Goal: Information Seeking & Learning: Find specific fact

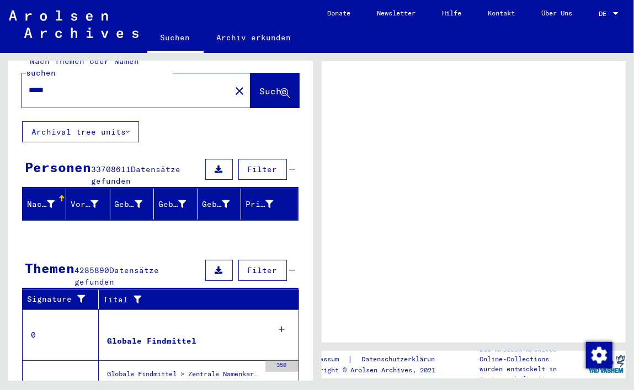
scroll to position [18, 0]
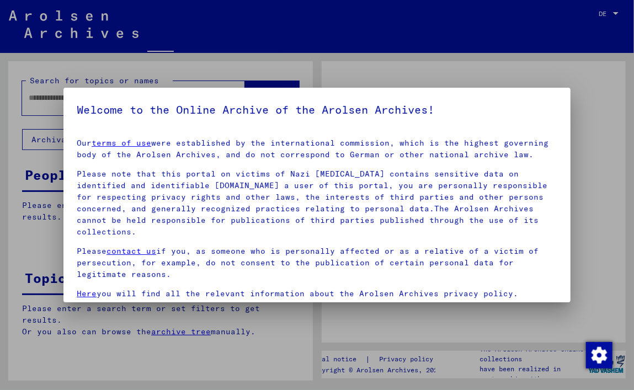
type input "*****"
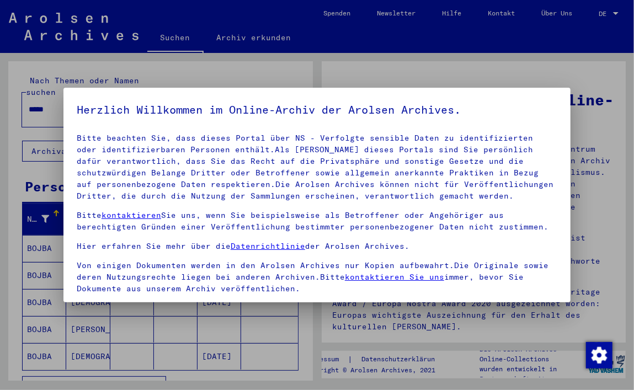
scroll to position [94, 0]
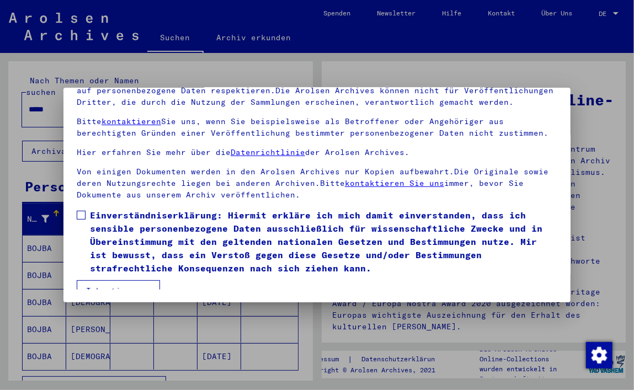
click at [107, 280] on button "Ich stimme zu" at bounding box center [118, 290] width 83 height 21
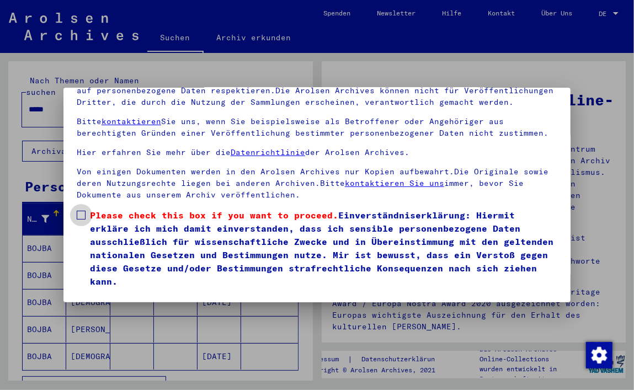
click at [84, 211] on span at bounding box center [81, 215] width 9 height 9
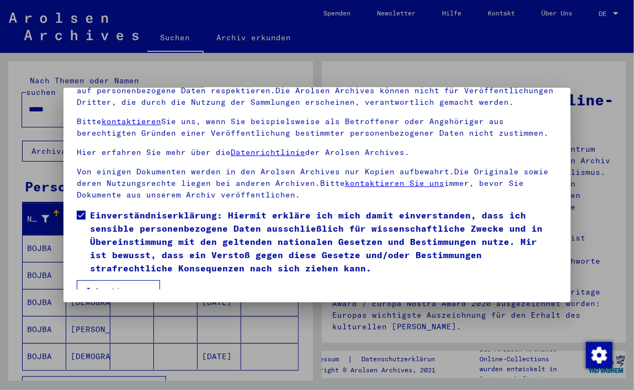
click at [102, 280] on button "Ich stimme zu" at bounding box center [118, 290] width 83 height 21
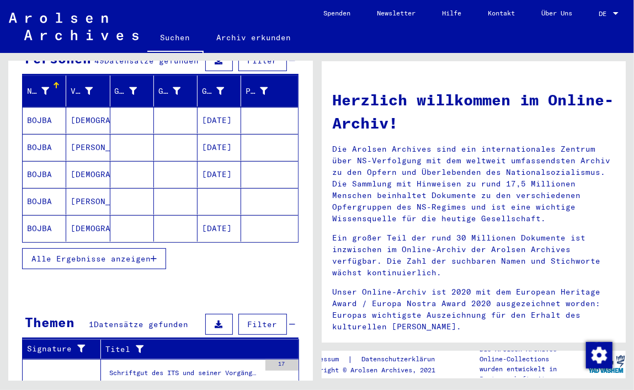
scroll to position [127, 0]
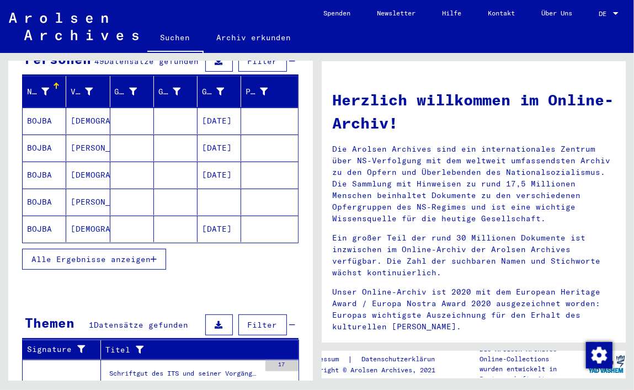
click at [81, 108] on mat-cell "CHRYSTYNE" at bounding box center [88, 121] width 44 height 26
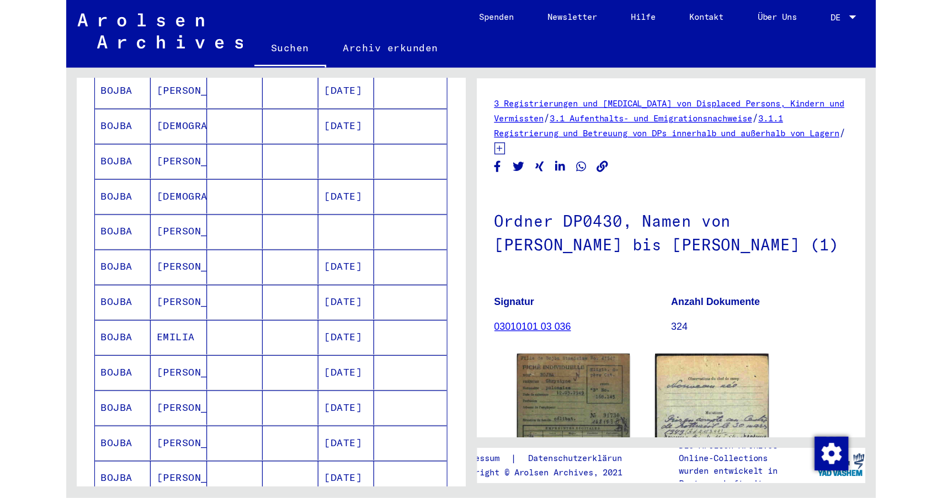
scroll to position [206, 0]
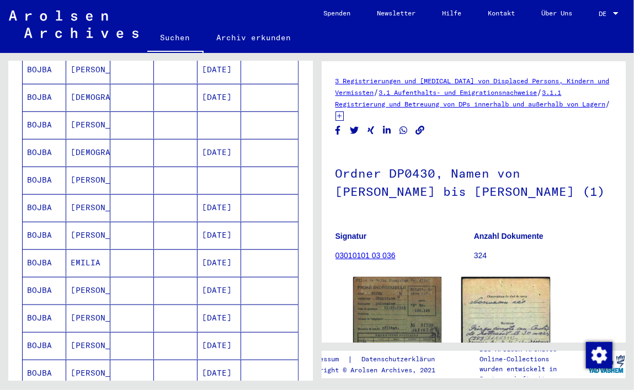
click at [99, 222] on mat-cell "Emilia" at bounding box center [88, 235] width 44 height 27
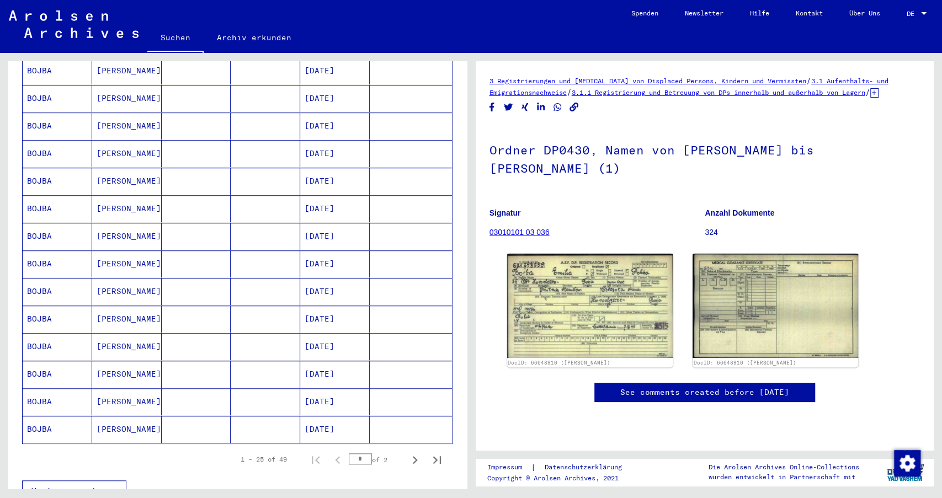
scroll to position [508, 0]
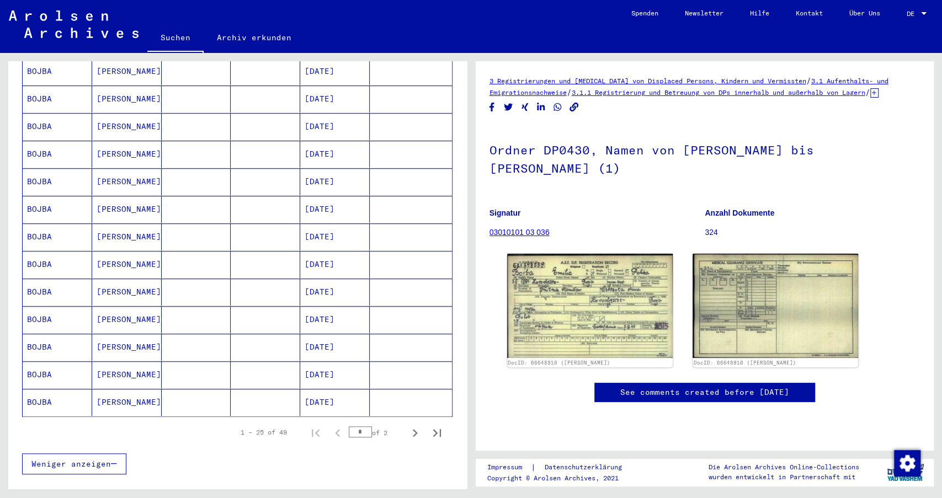
click at [163, 306] on mat-cell at bounding box center [197, 319] width 70 height 27
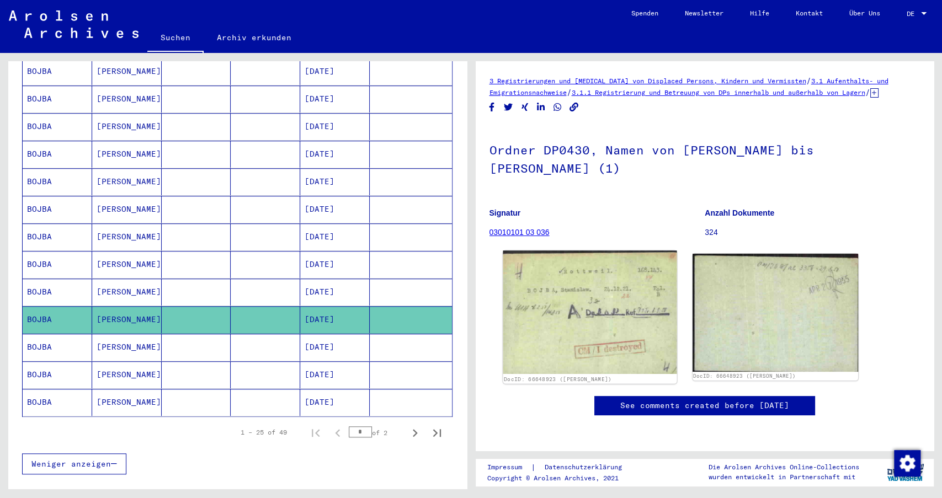
click at [614, 308] on img at bounding box center [590, 313] width 174 height 124
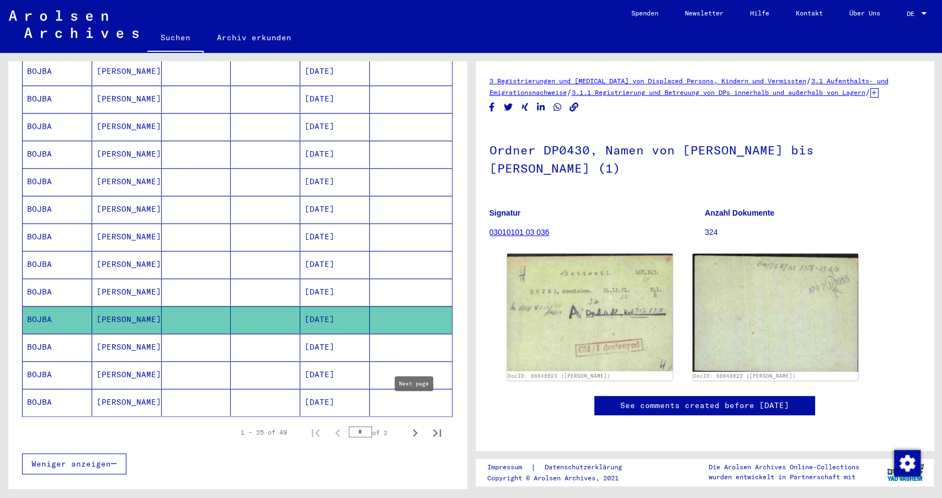
click at [410, 390] on icon "Next page" at bounding box center [414, 432] width 15 height 15
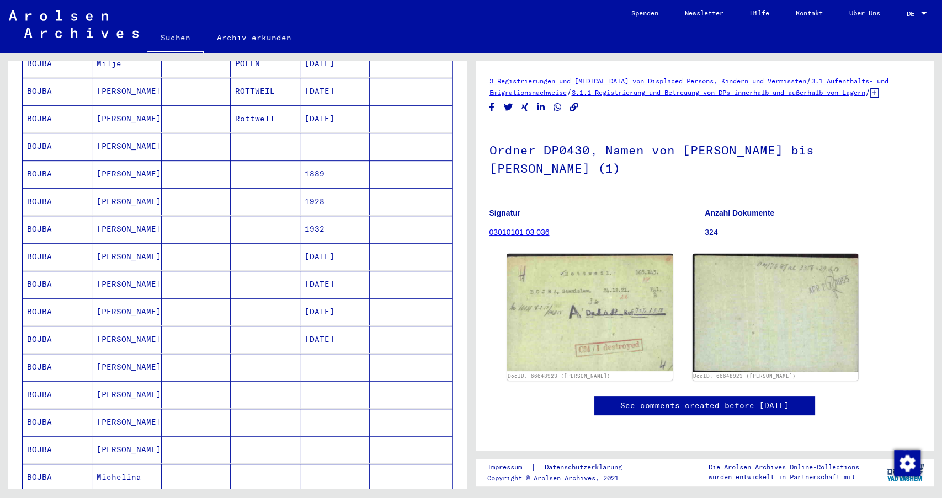
scroll to position [376, 0]
click at [129, 217] on mat-cell "PAULINA" at bounding box center [127, 230] width 70 height 27
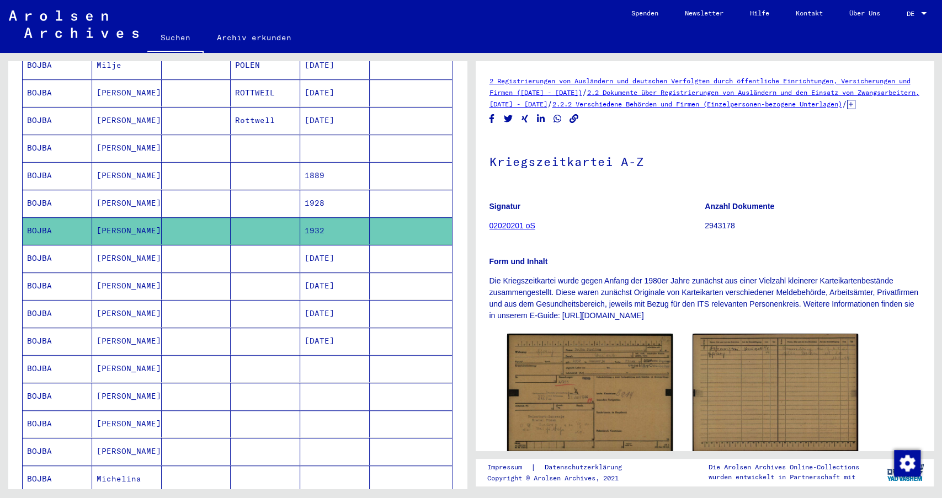
click at [147, 190] on mat-cell "MICHALINA" at bounding box center [127, 203] width 70 height 27
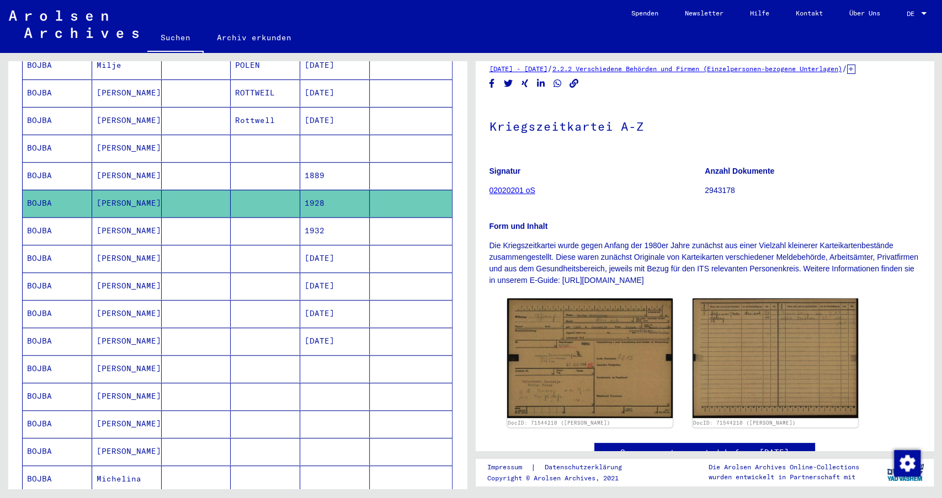
scroll to position [36, 0]
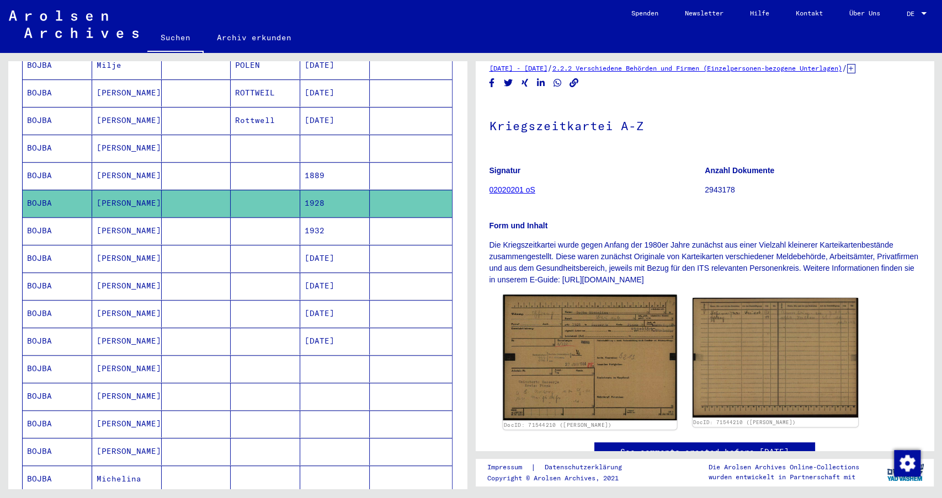
click at [591, 370] on img at bounding box center [590, 358] width 174 height 126
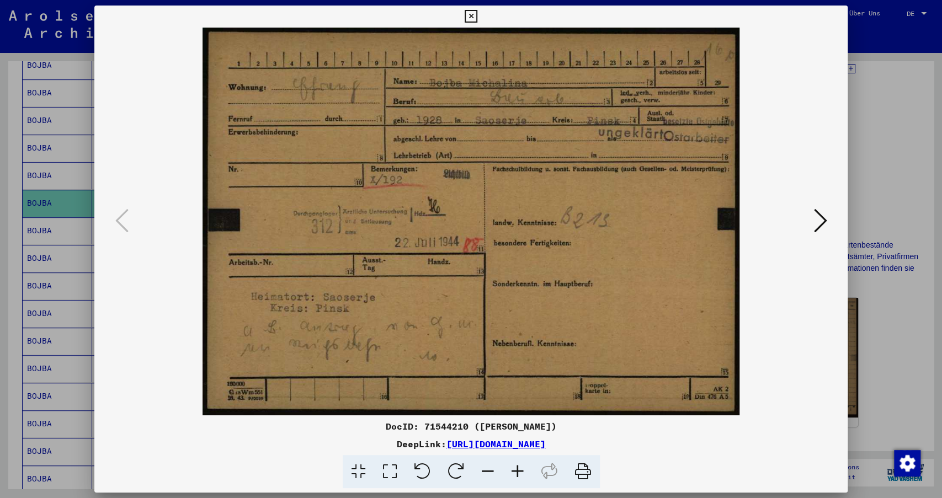
click at [633, 71] on div at bounding box center [471, 249] width 942 height 498
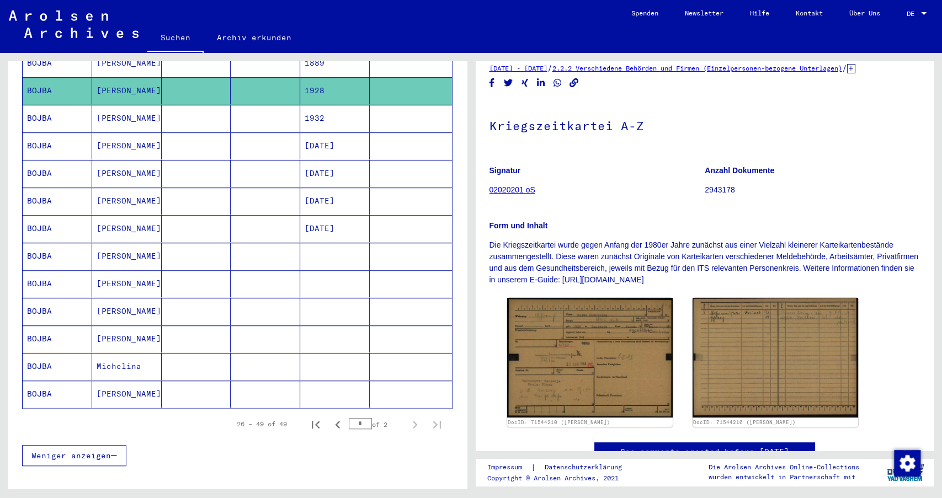
scroll to position [489, 0]
click at [147, 380] on mat-cell "Christina" at bounding box center [127, 393] width 70 height 27
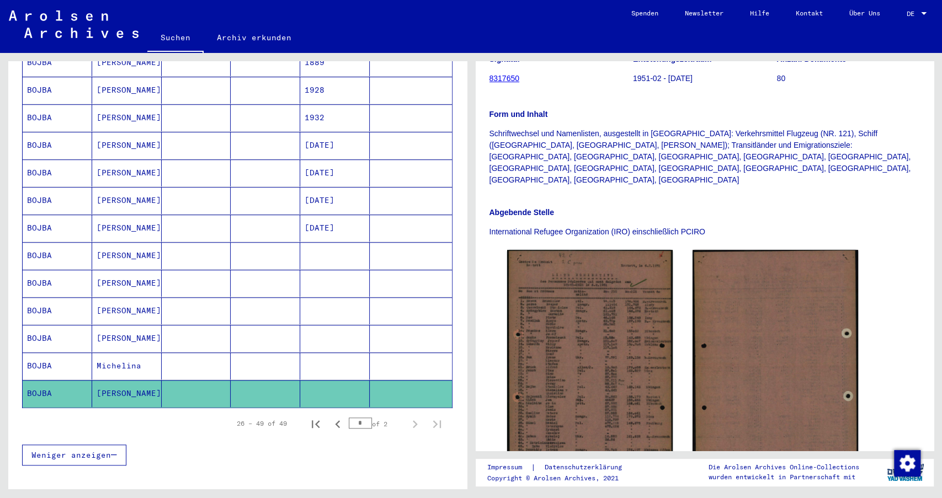
scroll to position [209, 0]
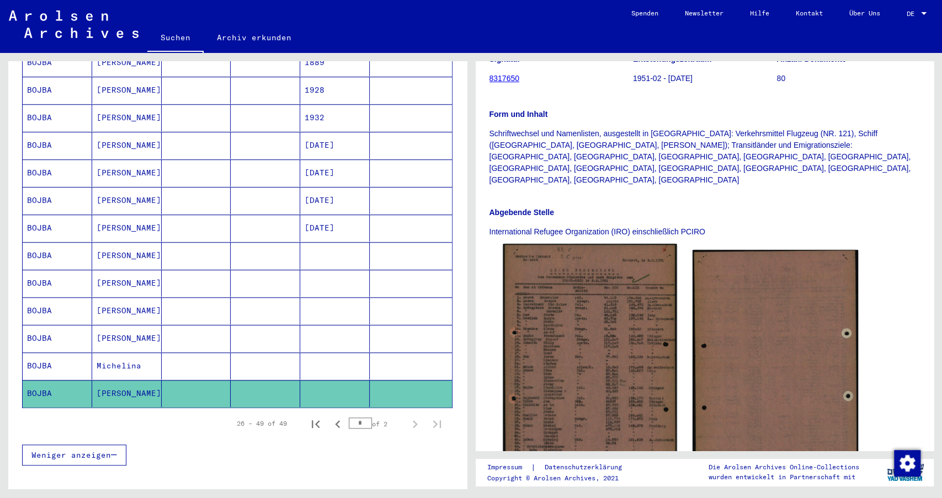
click at [568, 269] on img at bounding box center [590, 366] width 174 height 244
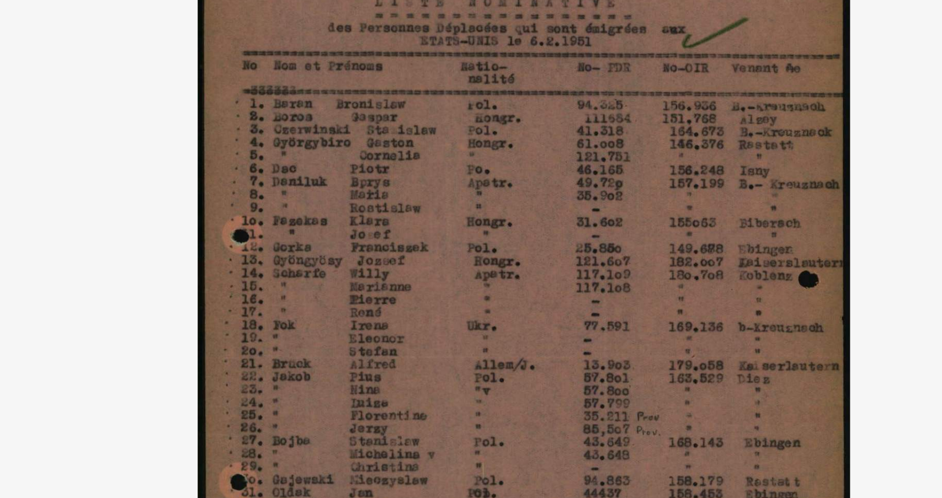
scroll to position [489, 0]
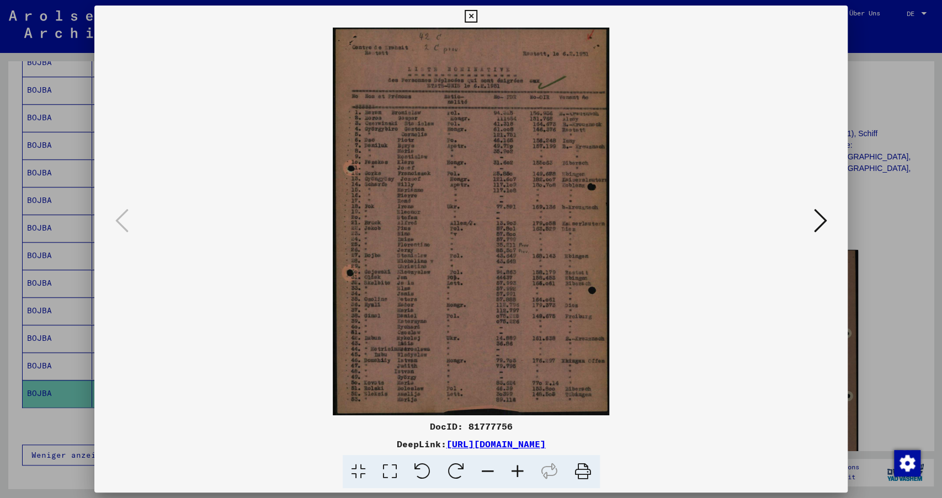
click at [481, 15] on button at bounding box center [470, 17] width 19 height 22
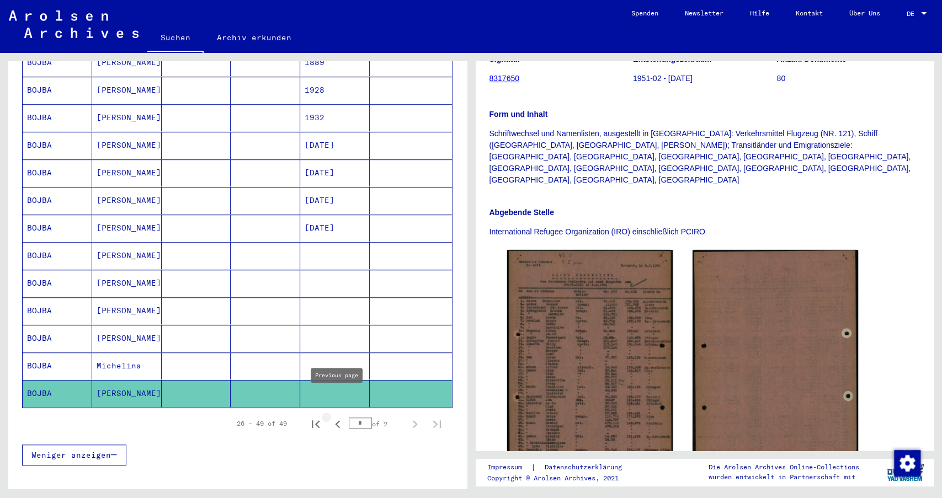
click at [331, 390] on icon "Previous page" at bounding box center [337, 424] width 15 height 15
type input "*"
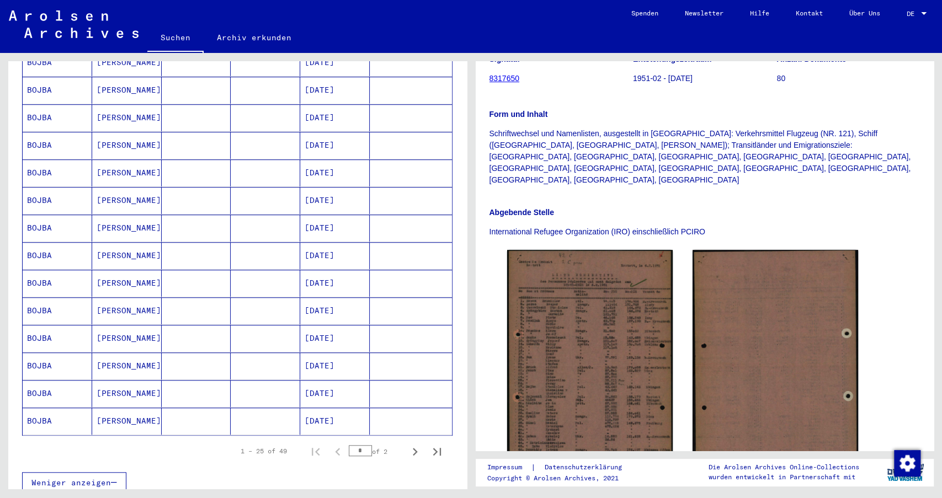
click at [166, 325] on mat-cell at bounding box center [197, 338] width 70 height 27
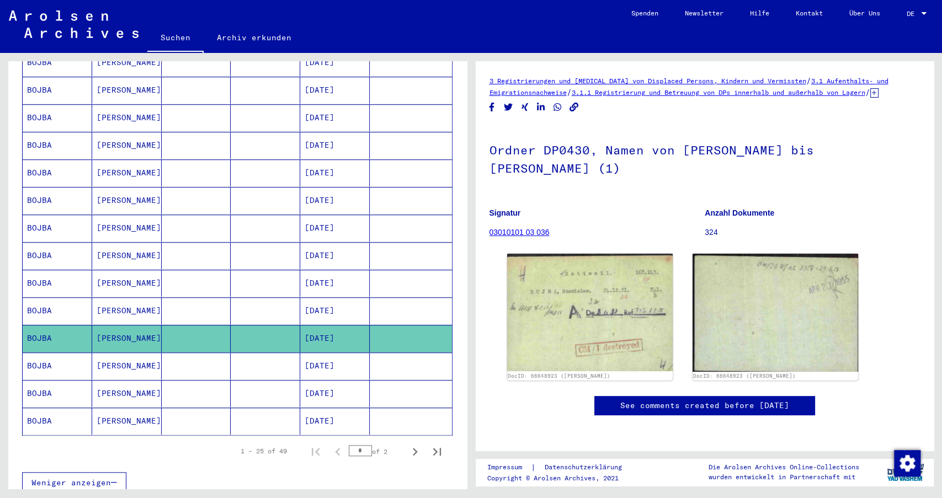
click at [251, 353] on mat-cell at bounding box center [266, 366] width 70 height 27
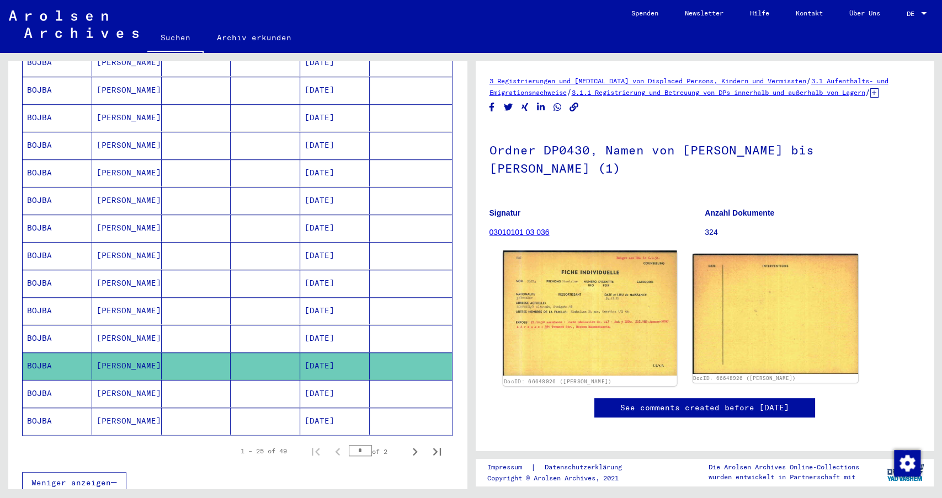
click at [593, 305] on img at bounding box center [590, 313] width 174 height 125
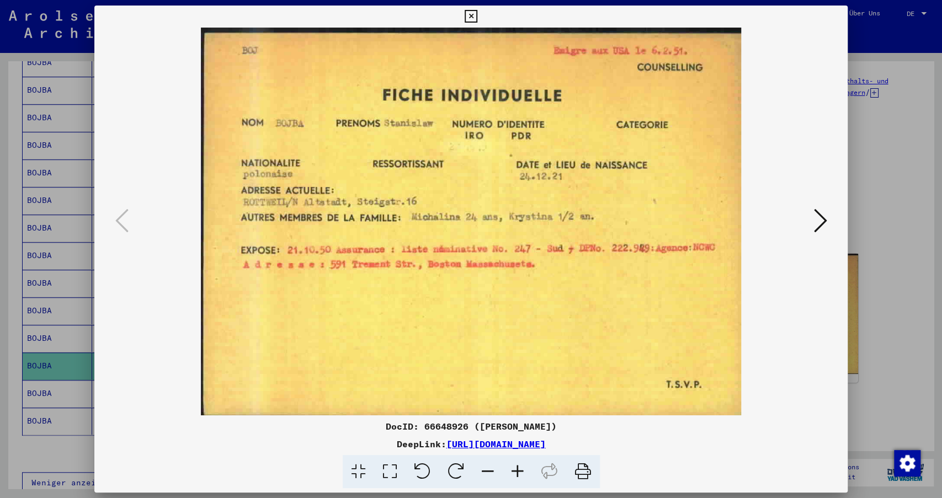
click at [477, 14] on icon at bounding box center [471, 16] width 13 height 13
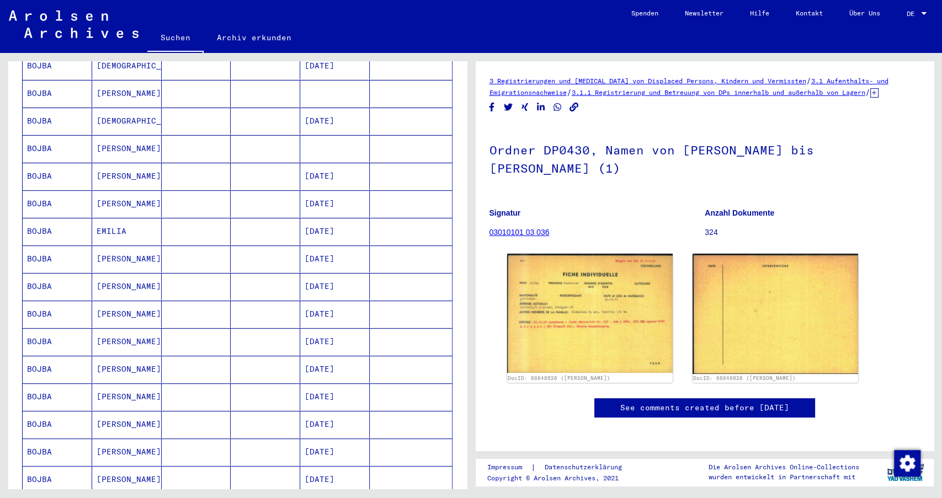
scroll to position [237, 0]
click at [155, 195] on mat-cell "Emilia" at bounding box center [127, 204] width 70 height 27
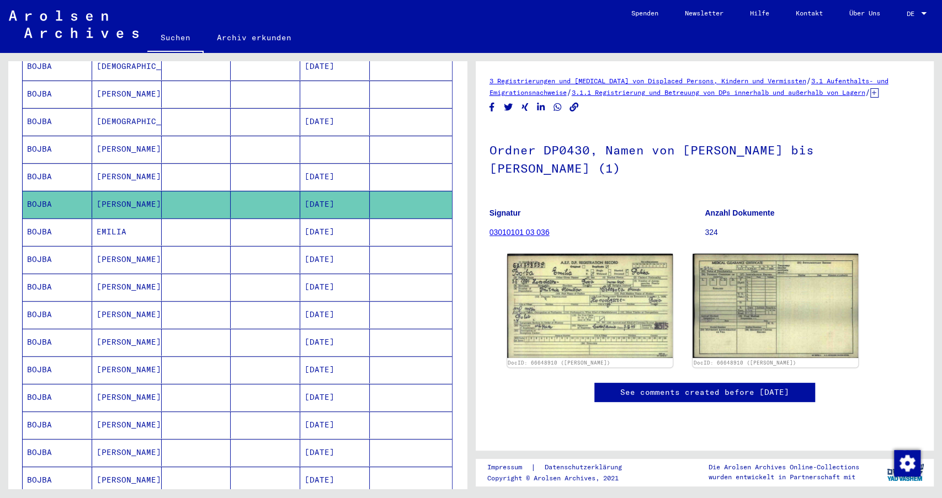
click at [145, 301] on mat-cell "MICHALINA" at bounding box center [127, 314] width 70 height 27
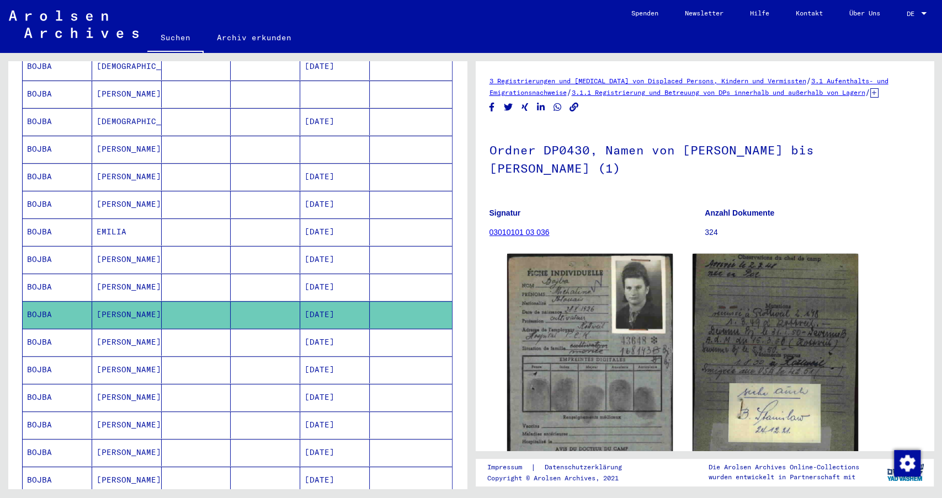
click at [151, 332] on mat-cell "STANISLAW" at bounding box center [127, 342] width 70 height 27
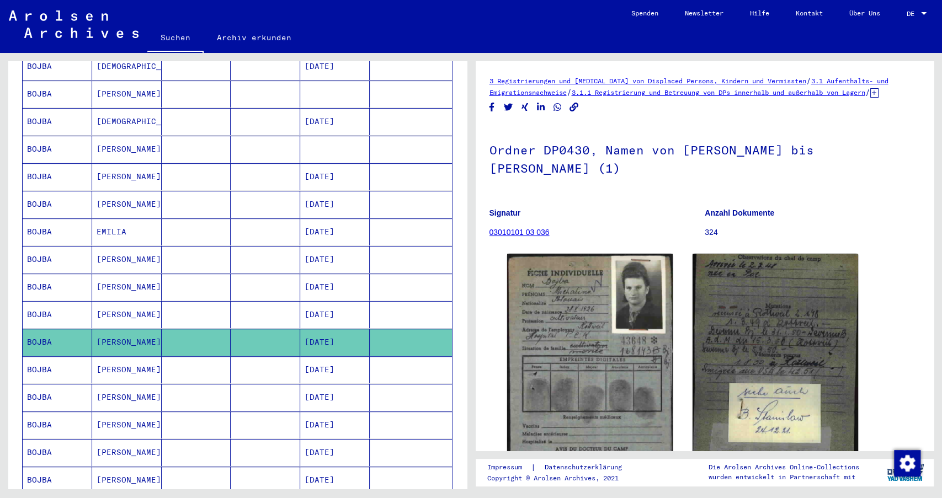
click at [157, 305] on mat-cell "MICHALINA" at bounding box center [127, 314] width 70 height 27
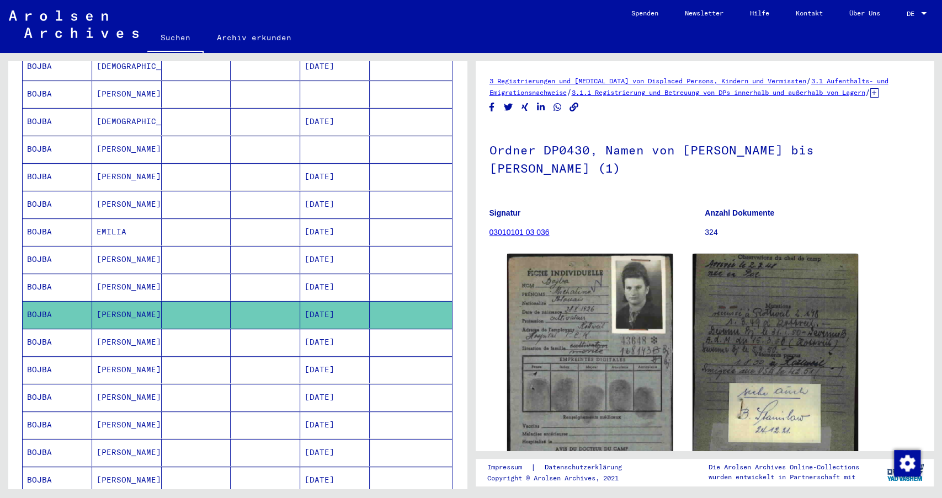
click at [141, 332] on mat-cell "STANISLAW" at bounding box center [127, 342] width 70 height 27
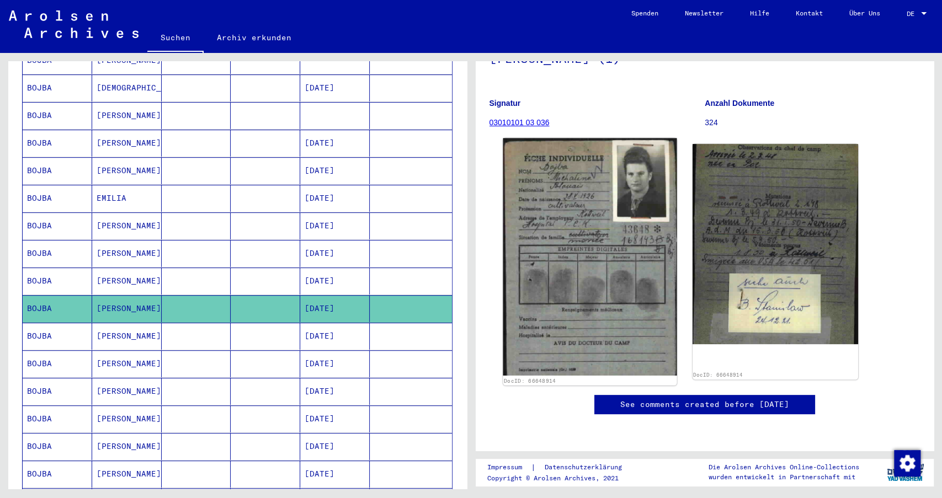
scroll to position [120, 0]
click at [601, 210] on img at bounding box center [590, 258] width 174 height 238
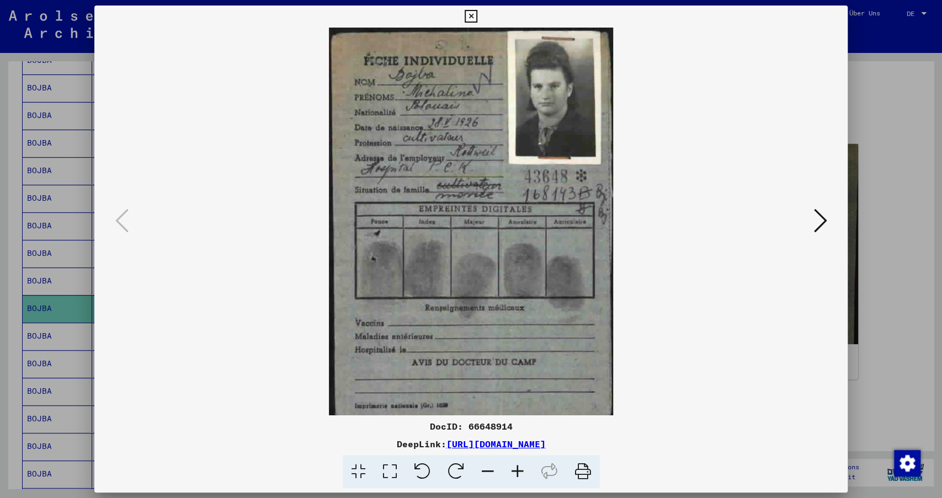
drag, startPoint x: 832, startPoint y: 233, endPoint x: 820, endPoint y: 222, distance: 16.8
click at [633, 222] on div at bounding box center [471, 222] width 754 height 388
click at [633, 222] on icon at bounding box center [819, 220] width 13 height 26
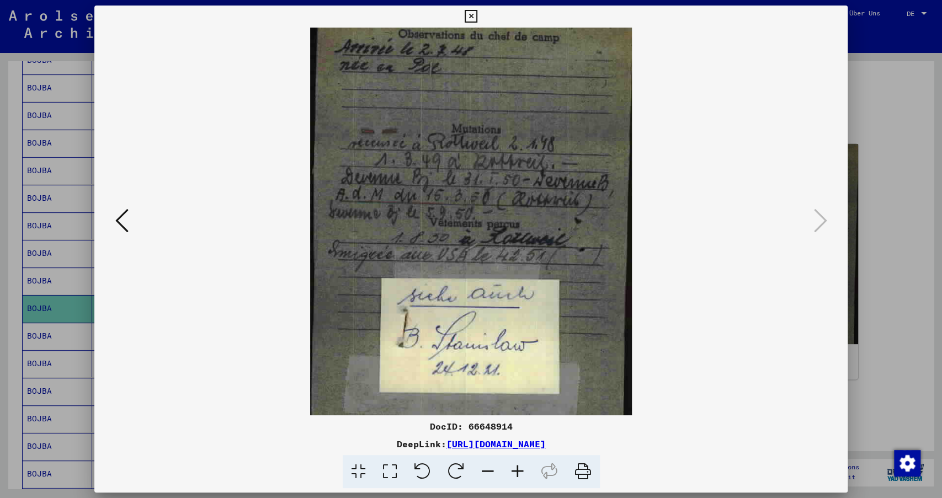
click at [481, 9] on button at bounding box center [470, 17] width 19 height 22
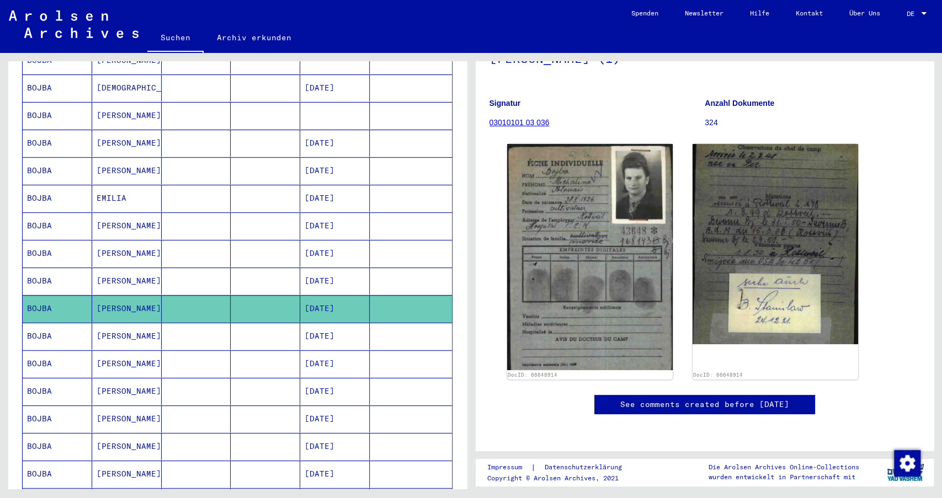
click at [129, 390] on mat-cell "STANISLAW" at bounding box center [127, 446] width 70 height 27
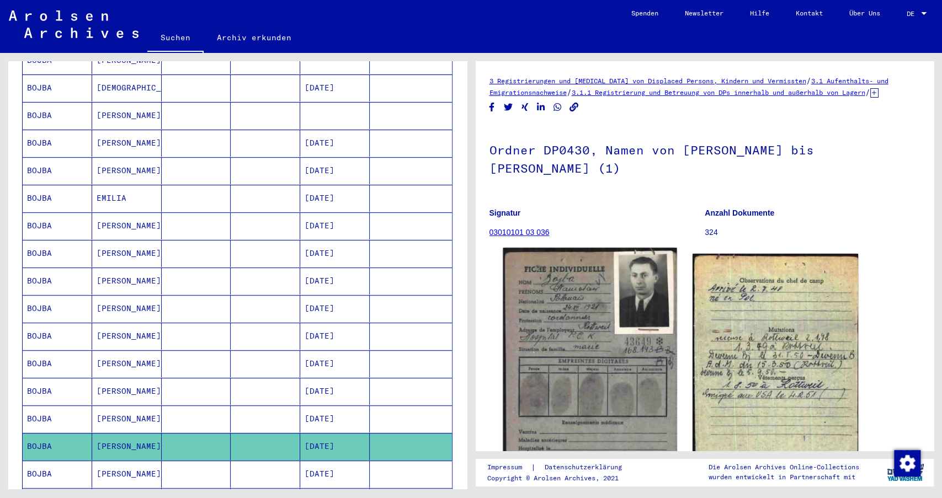
click at [556, 286] on img at bounding box center [590, 369] width 174 height 243
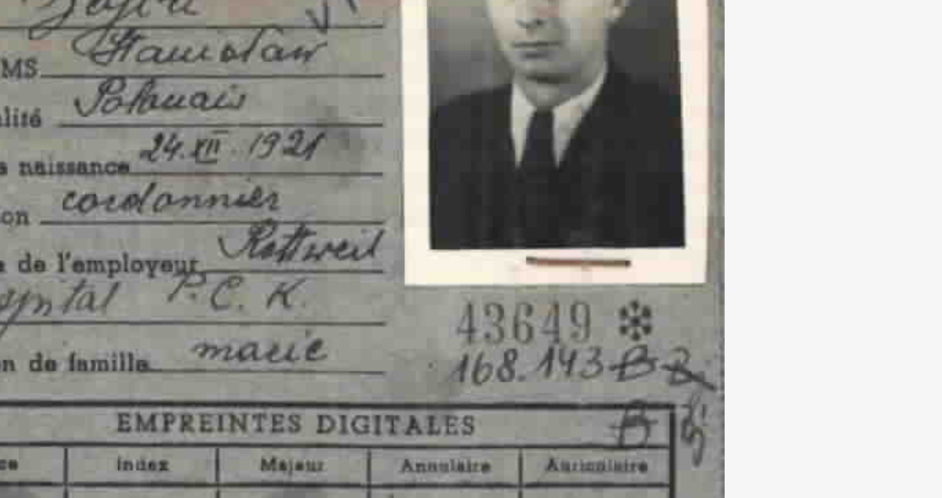
scroll to position [271, 0]
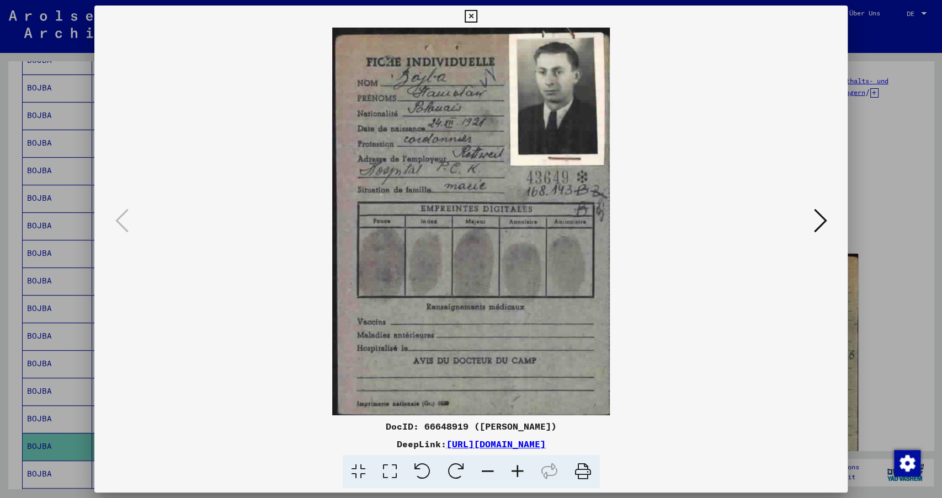
click at [477, 13] on icon at bounding box center [471, 16] width 13 height 13
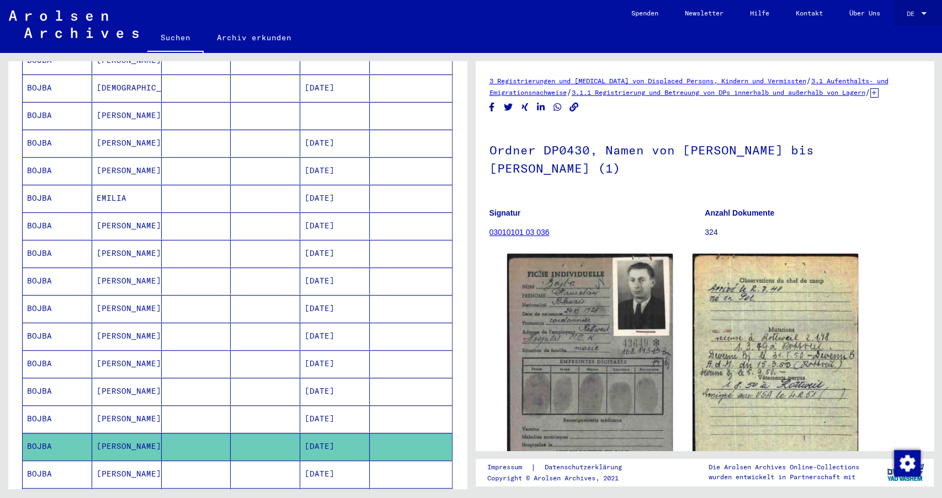
click at [633, 20] on div "DE DE" at bounding box center [918, 15] width 22 height 27
click at [633, 13] on span "DE" at bounding box center [913, 14] width 12 height 8
click at [633, 20] on span "English" at bounding box center [895, 19] width 27 height 8
type input "********"
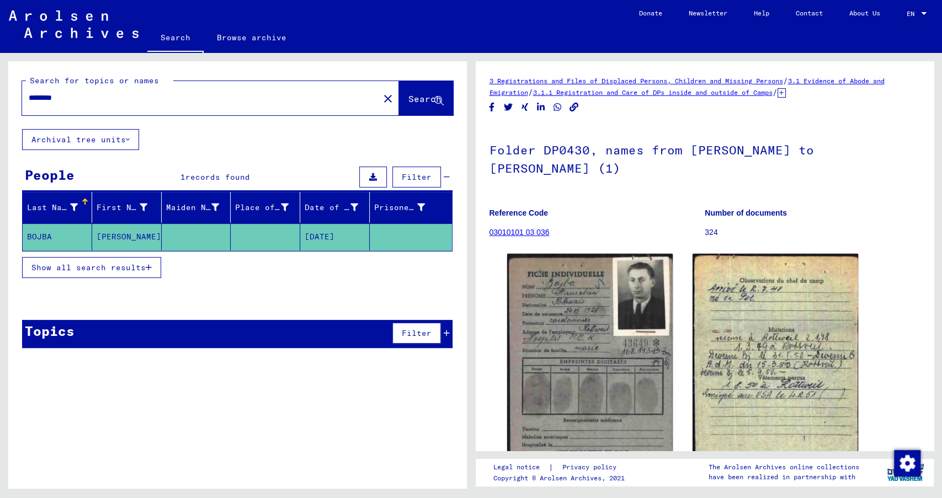
drag, startPoint x: 197, startPoint y: 106, endPoint x: 165, endPoint y: 93, distance: 34.4
click at [165, 93] on div "********" at bounding box center [197, 98] width 350 height 25
click at [377, 101] on button "close" at bounding box center [388, 98] width 22 height 22
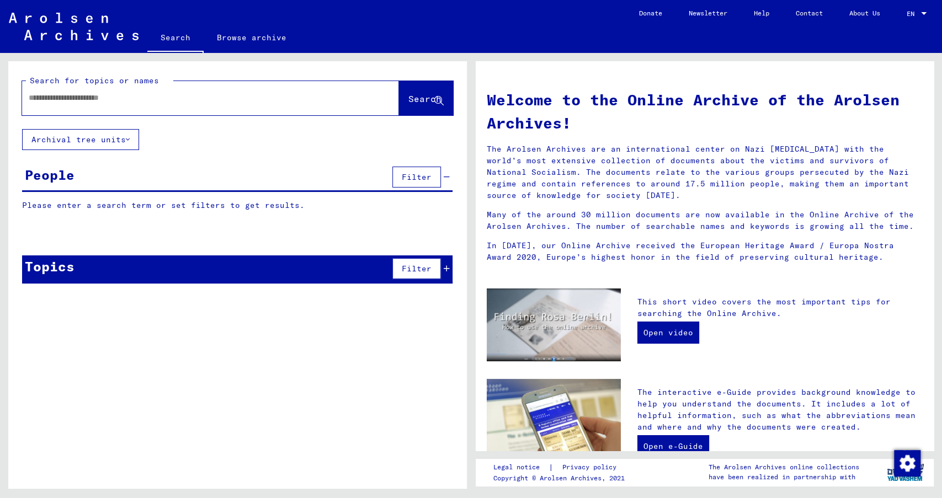
click at [268, 94] on input "text" at bounding box center [197, 98] width 337 height 12
type input "*****"
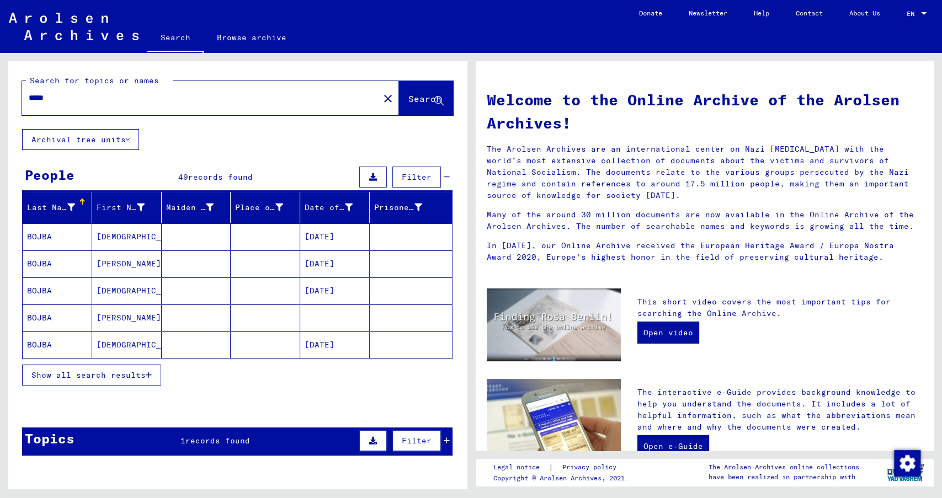
click at [136, 315] on mat-cell "STANISLAW" at bounding box center [127, 318] width 70 height 26
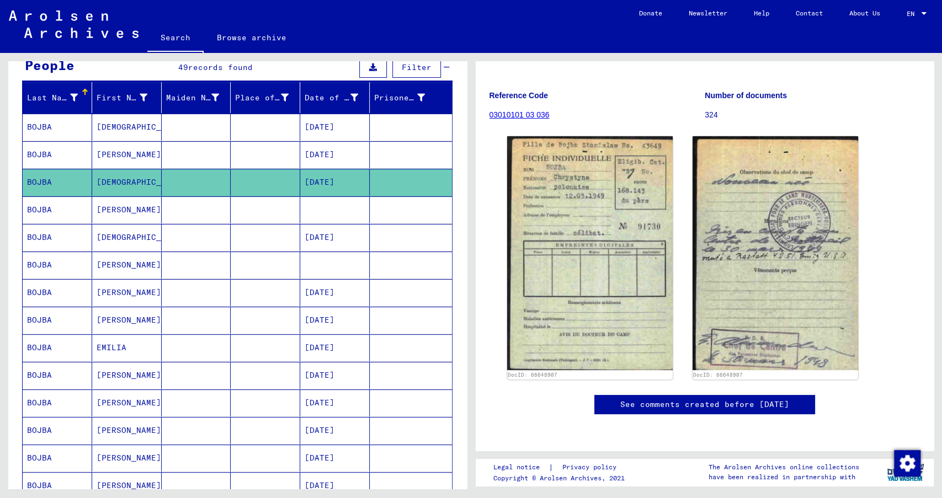
scroll to position [110, 0]
click at [130, 125] on mat-cell "CHRYSTYNE" at bounding box center [127, 127] width 70 height 27
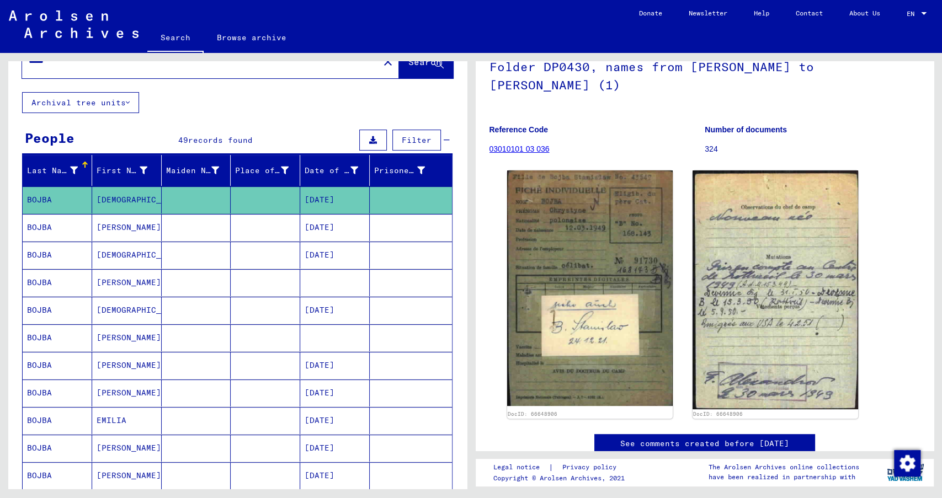
scroll to position [34, 0]
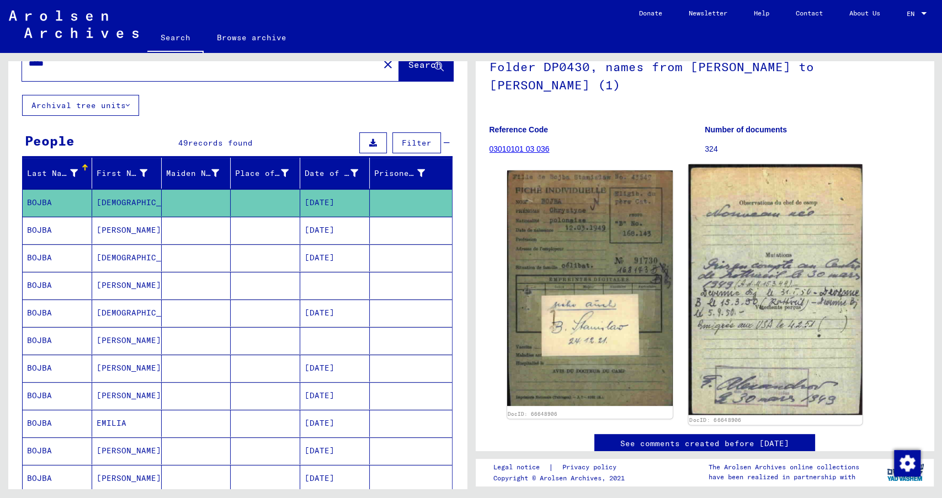
click at [633, 301] on img at bounding box center [775, 289] width 174 height 251
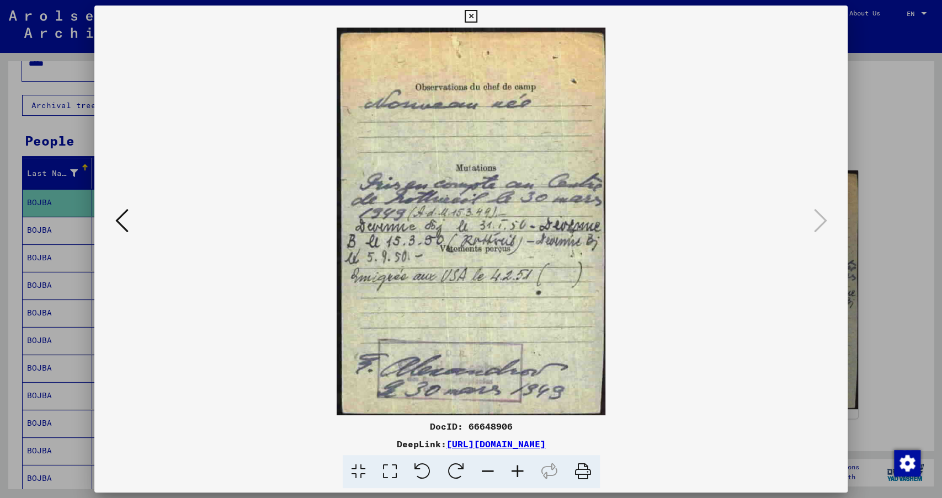
click at [481, 23] on button at bounding box center [470, 17] width 19 height 22
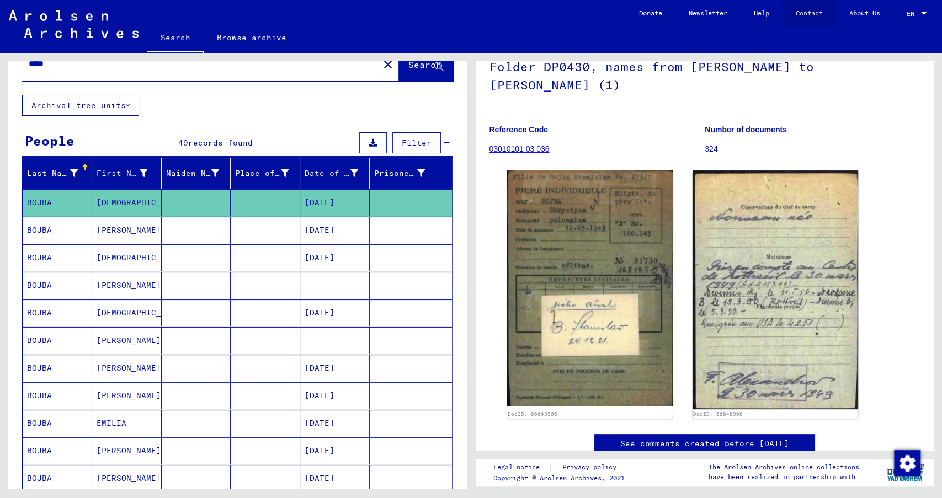
click at [633, 20] on link "Contact" at bounding box center [809, 13] width 54 height 26
click at [110, 385] on mat-cell "Emilia" at bounding box center [127, 395] width 70 height 27
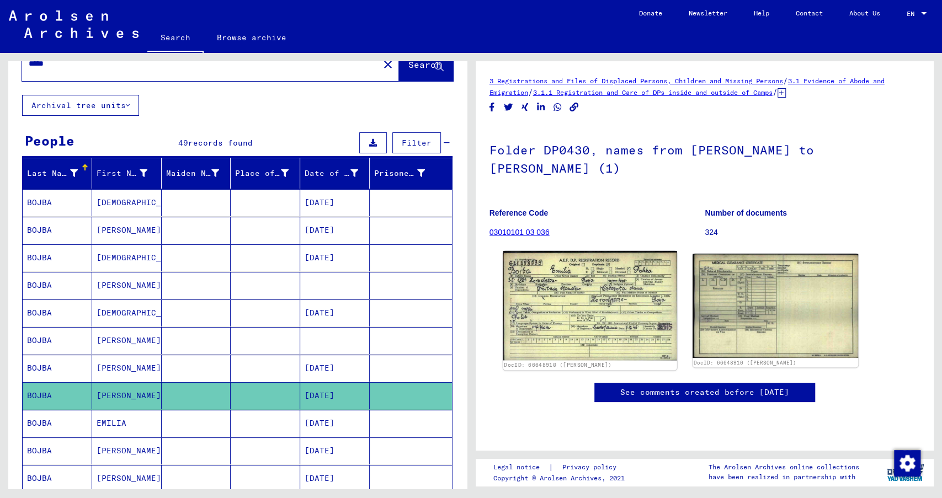
drag, startPoint x: 674, startPoint y: 284, endPoint x: 608, endPoint y: 289, distance: 65.8
click at [608, 289] on div "DocID: 66648910 (Emilia BOJBA) DocID: 66648910 (Emilia BOJBA)" at bounding box center [705, 310] width 404 height 123
click at [608, 289] on img at bounding box center [590, 305] width 174 height 109
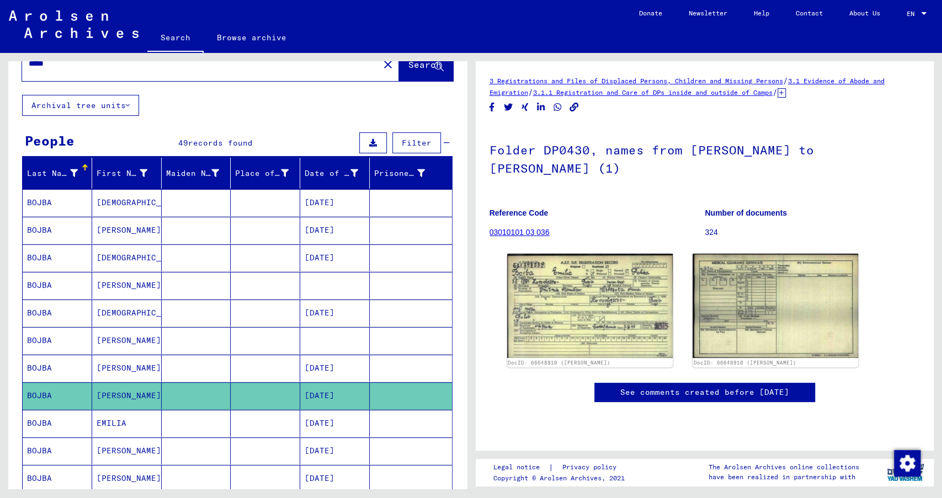
click at [151, 390] on mat-cell "EMILIA" at bounding box center [127, 423] width 70 height 27
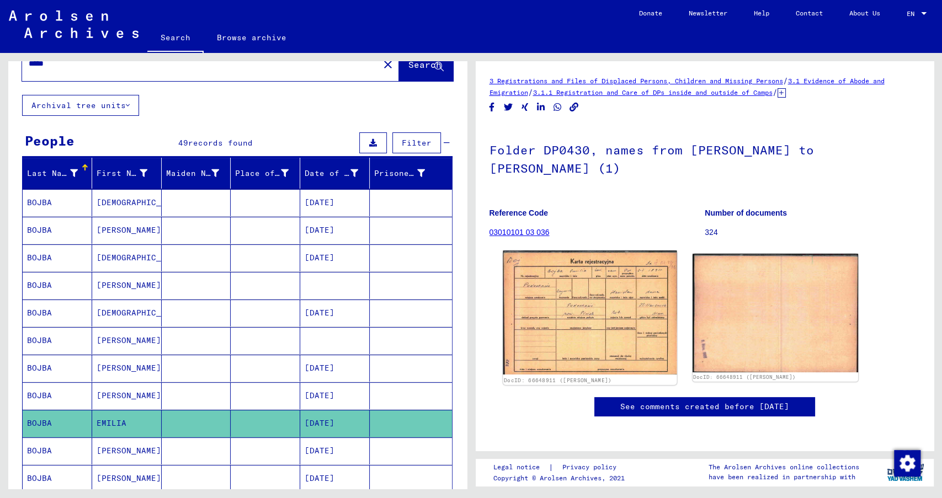
click at [589, 291] on img at bounding box center [590, 313] width 174 height 124
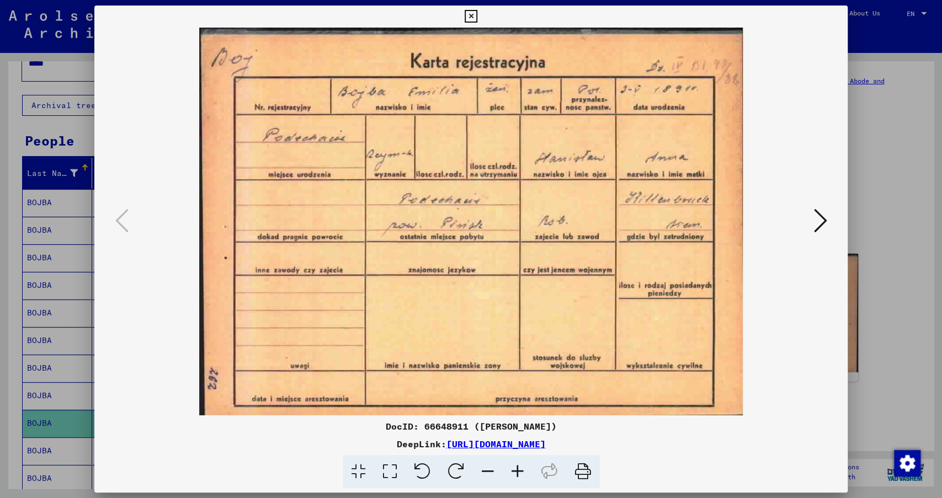
click at [633, 221] on icon at bounding box center [819, 220] width 13 height 26
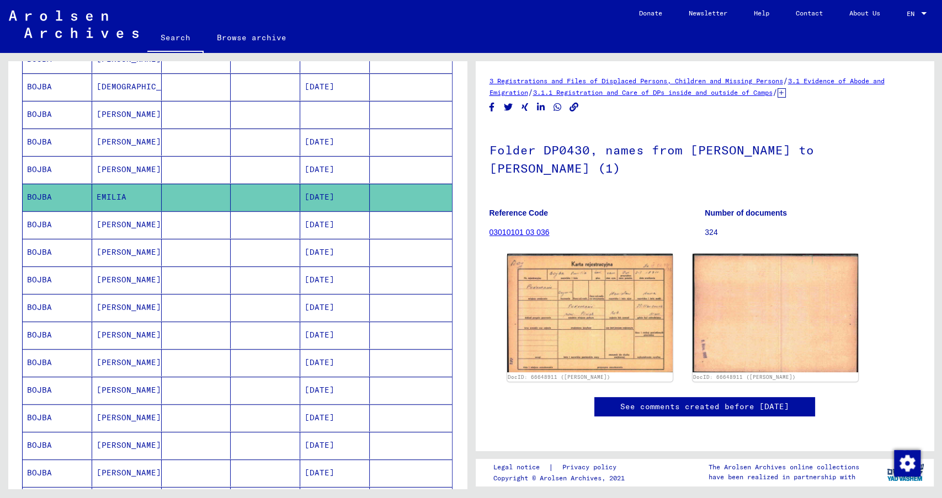
scroll to position [282, 0]
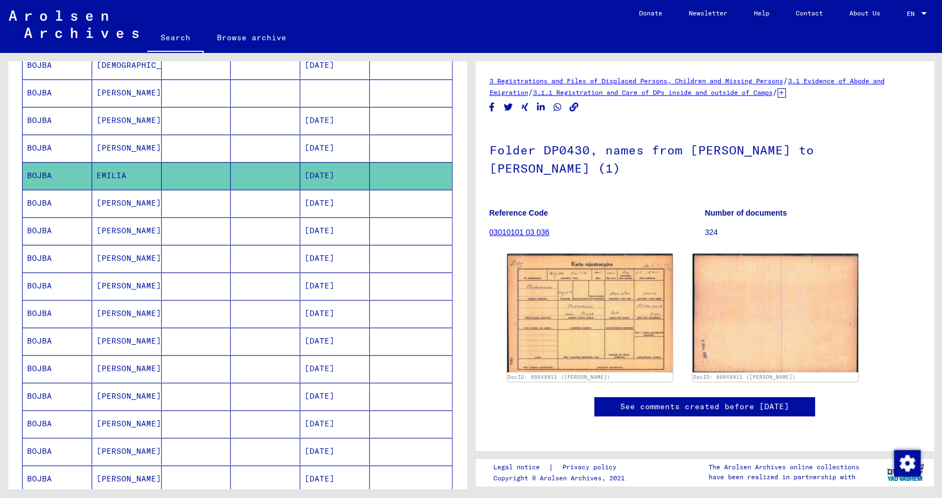
click at [132, 204] on mat-cell "Kazimierz" at bounding box center [127, 203] width 70 height 27
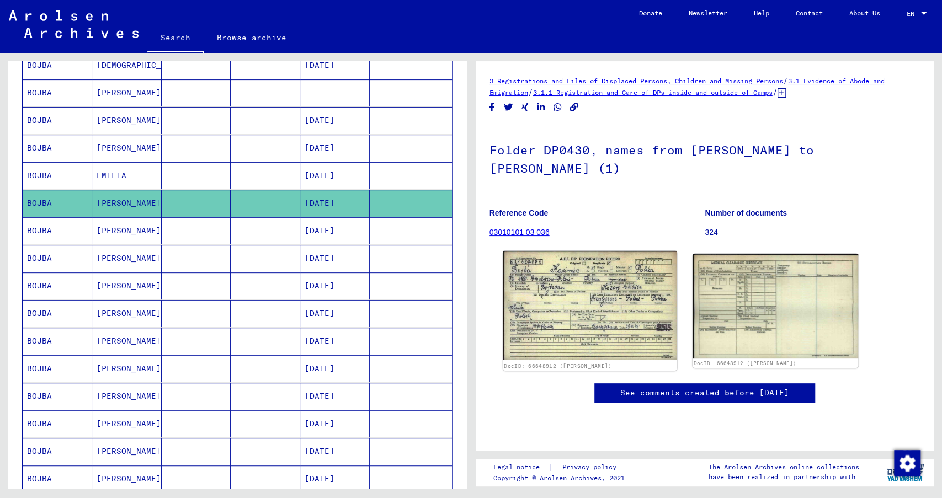
click at [518, 310] on img at bounding box center [590, 305] width 174 height 109
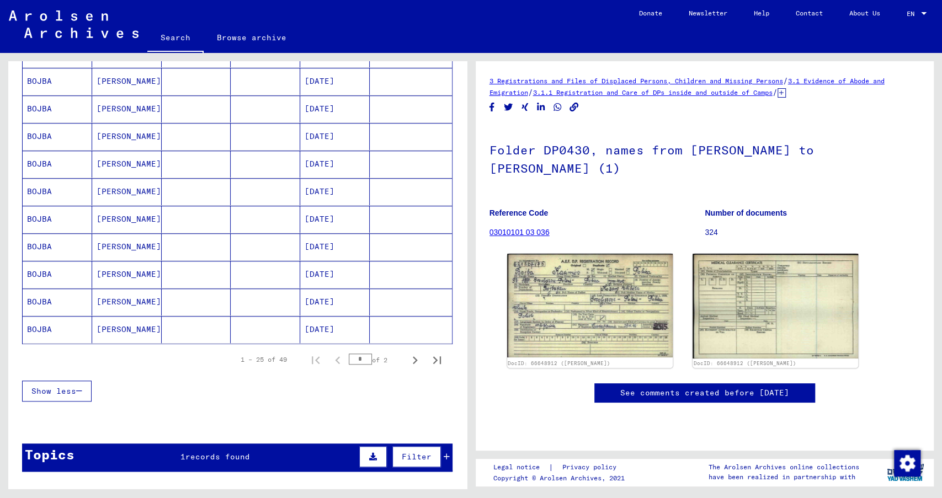
scroll to position [572, 0]
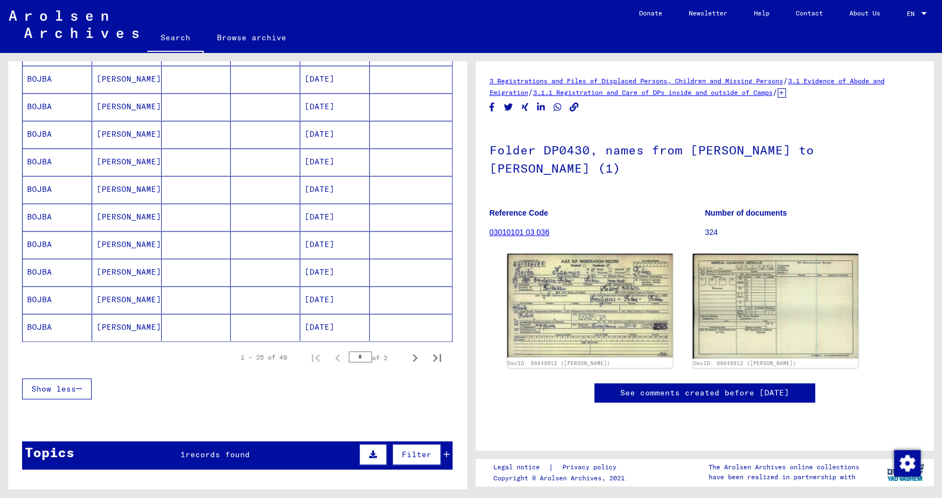
click at [165, 269] on mat-cell at bounding box center [197, 272] width 70 height 27
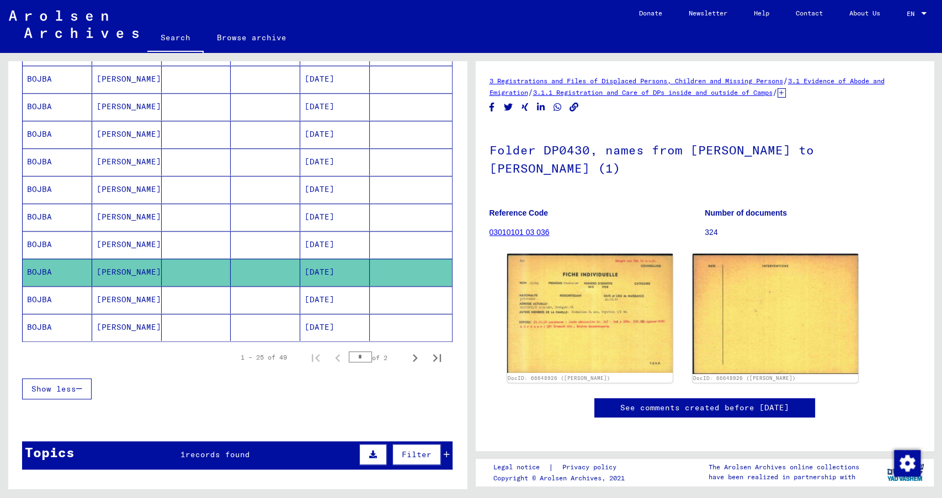
click at [167, 231] on mat-cell at bounding box center [197, 244] width 70 height 27
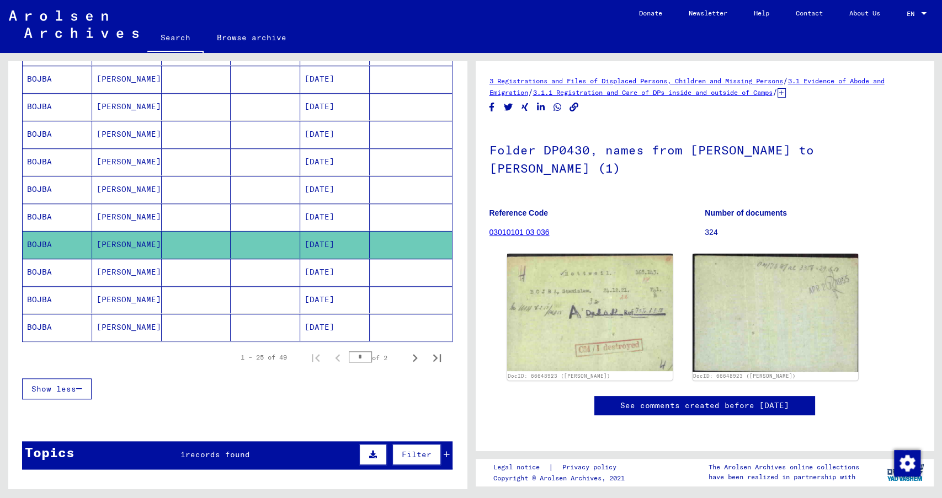
click at [172, 205] on mat-cell at bounding box center [197, 217] width 70 height 27
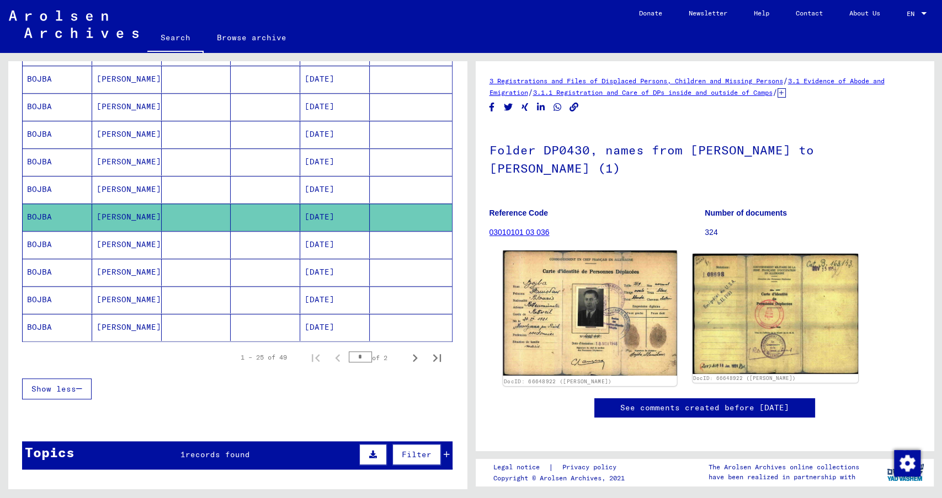
click at [535, 299] on img at bounding box center [590, 313] width 174 height 125
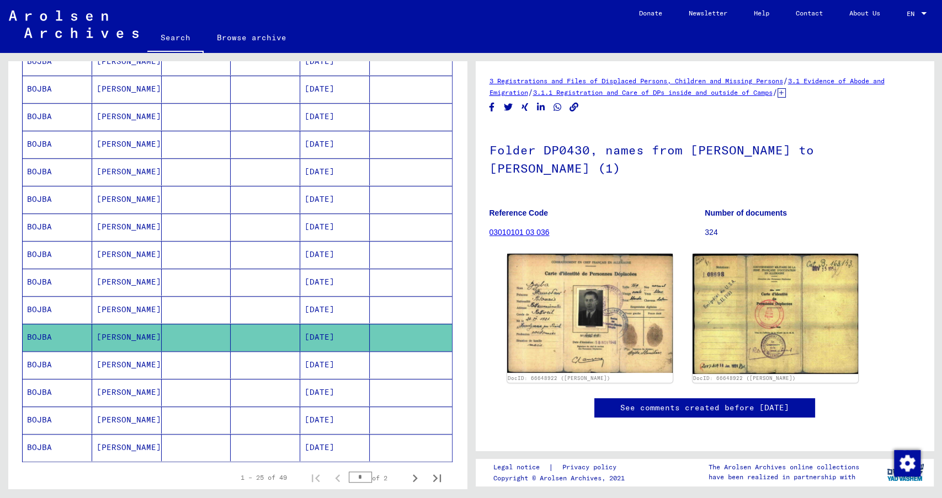
scroll to position [451, 0]
click at [130, 298] on mat-cell "STANISLAW" at bounding box center [127, 309] width 70 height 27
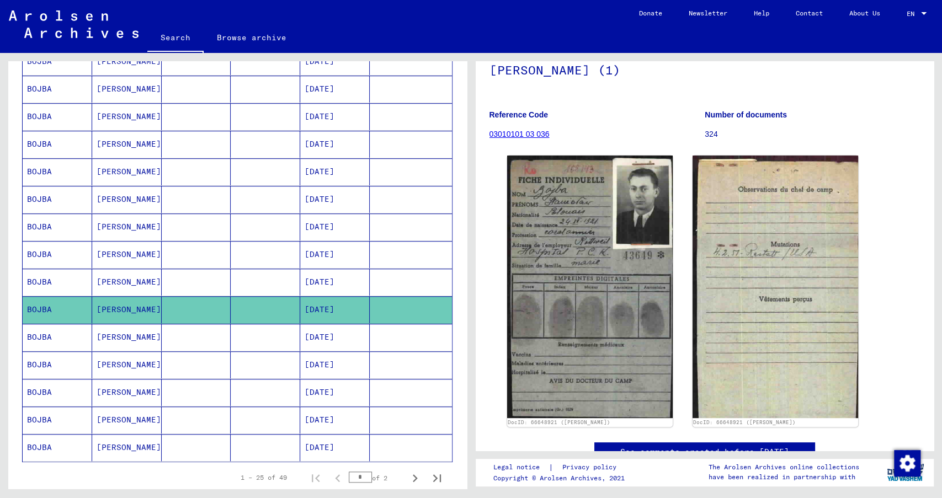
scroll to position [98, 0]
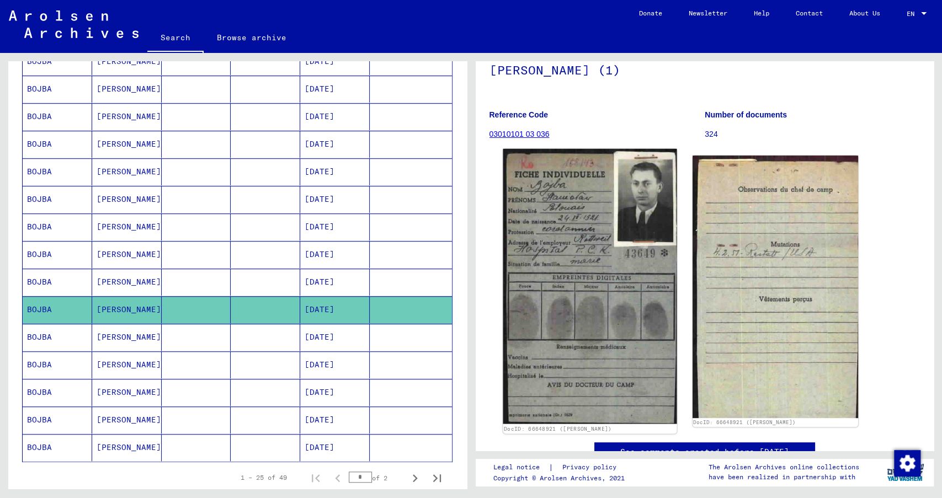
click at [570, 290] on img at bounding box center [590, 286] width 174 height 275
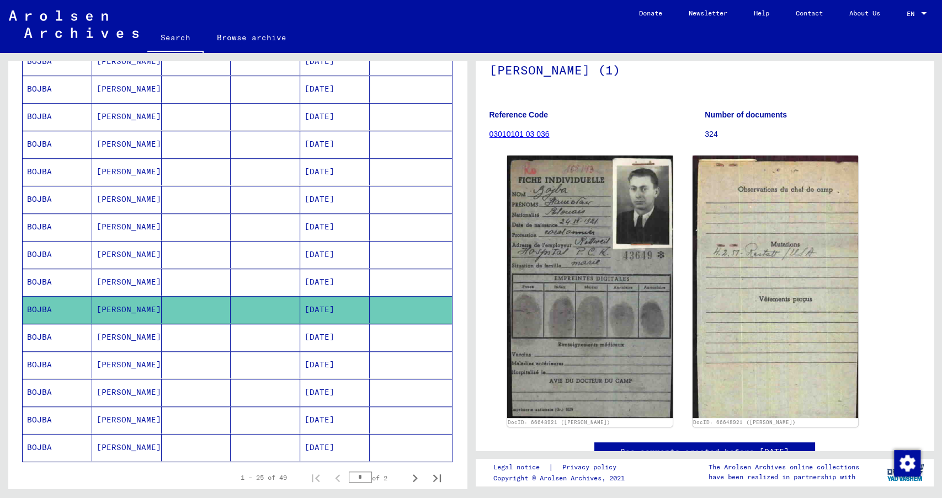
click at [147, 278] on mat-cell "STANISLAW" at bounding box center [127, 282] width 70 height 27
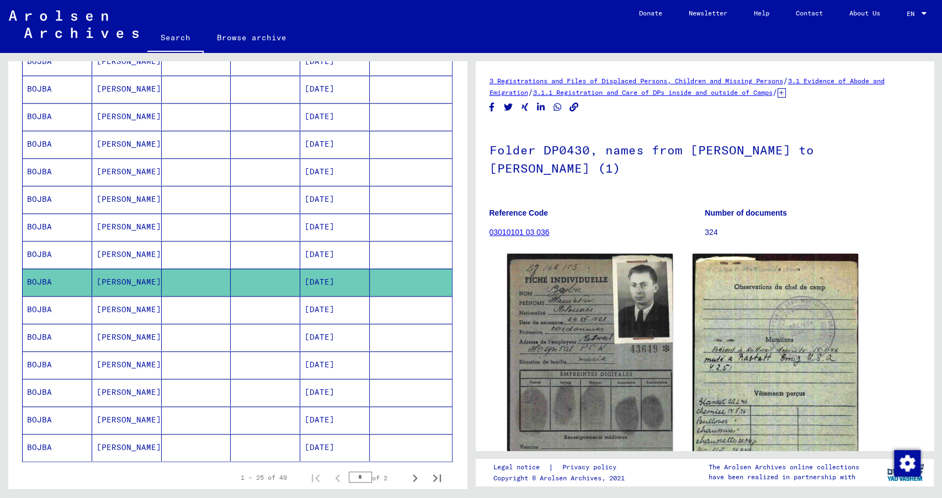
click at [150, 244] on mat-cell "STANISLAW" at bounding box center [127, 254] width 70 height 27
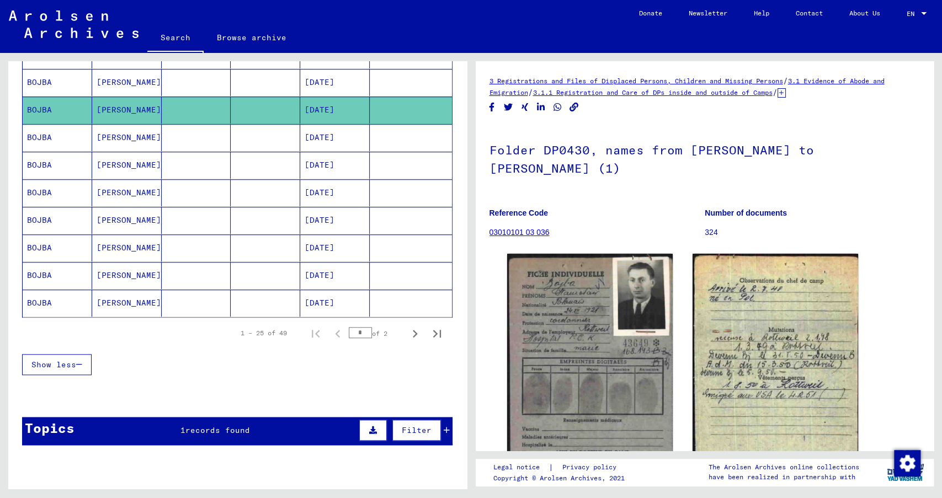
scroll to position [597, 0]
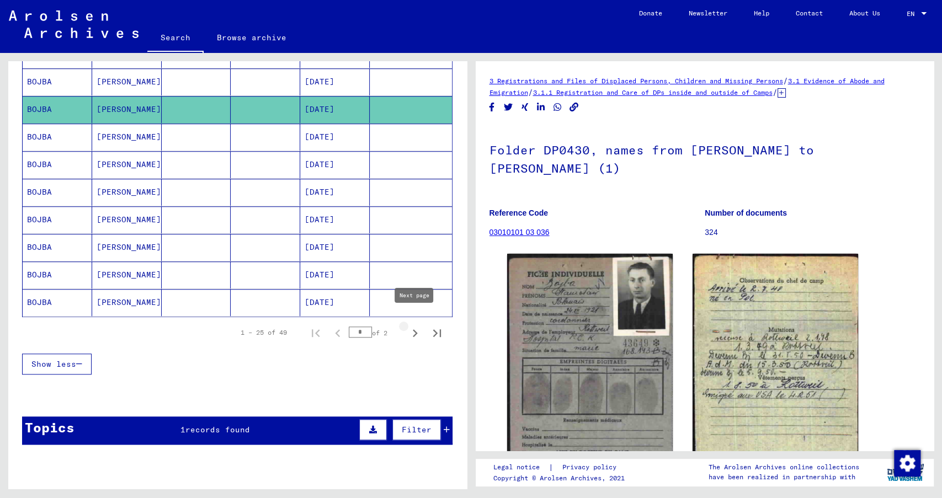
click at [410, 326] on icon "Next page" at bounding box center [414, 333] width 15 height 15
type input "*"
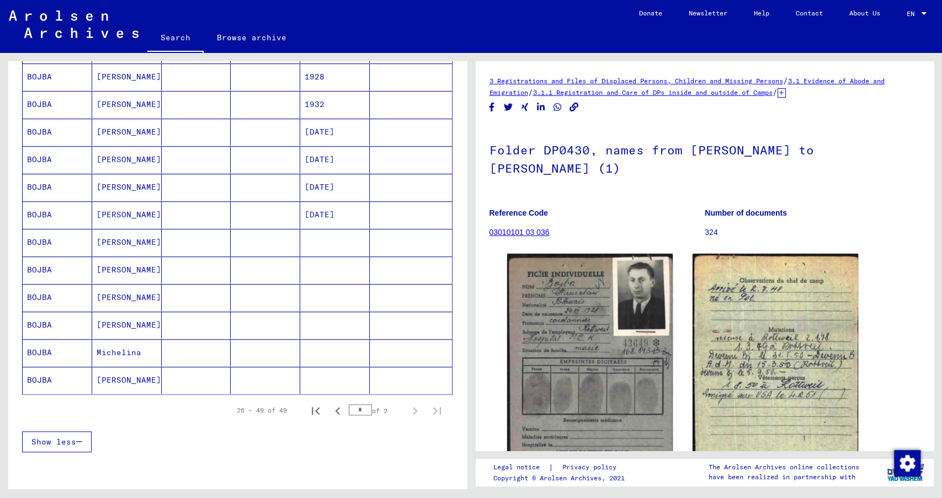
scroll to position [492, 0]
click at [135, 205] on mat-cell "STANISLAW" at bounding box center [127, 213] width 70 height 27
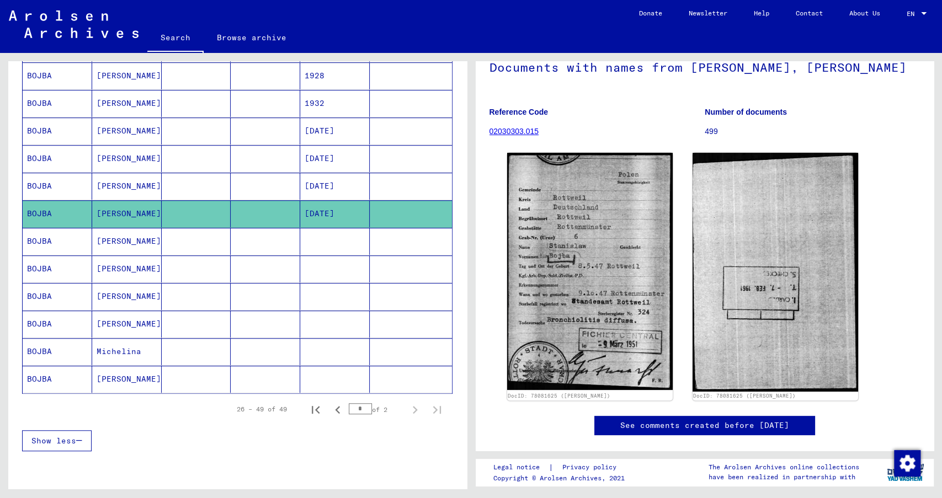
scroll to position [95, 0]
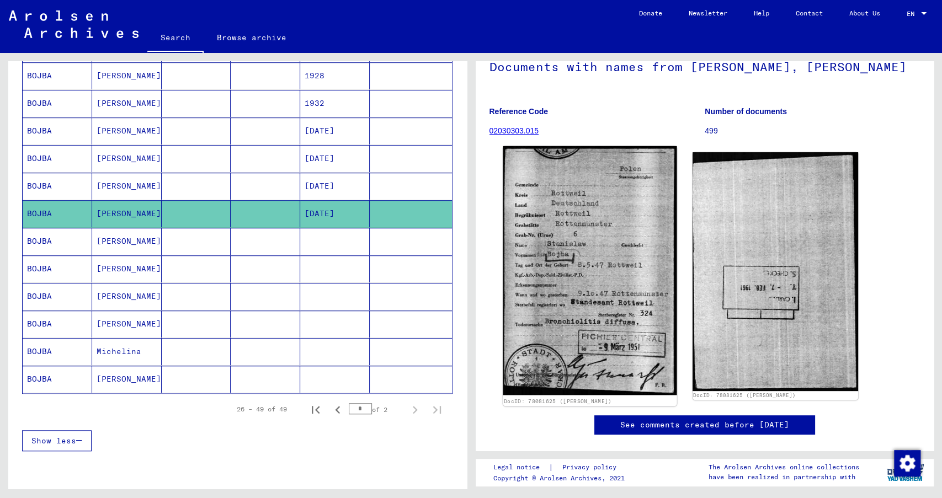
click at [550, 262] on img at bounding box center [590, 270] width 174 height 249
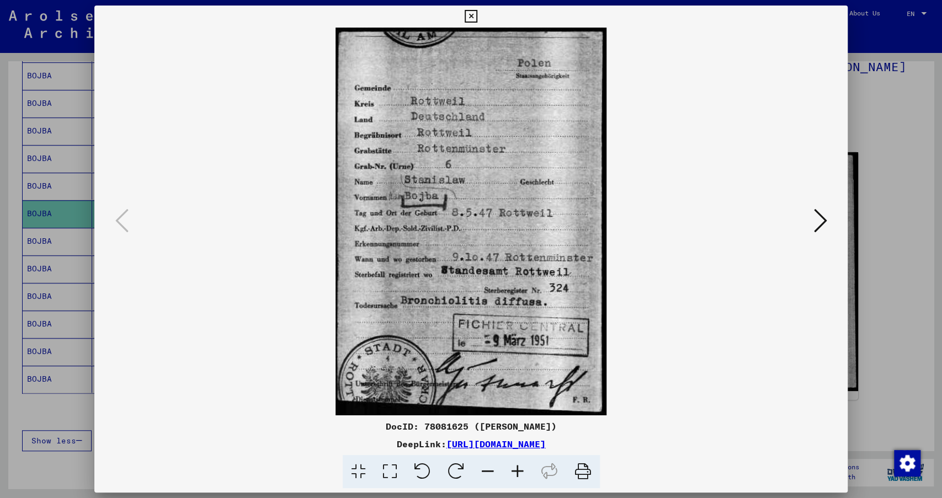
click at [633, 212] on icon at bounding box center [819, 220] width 13 height 26
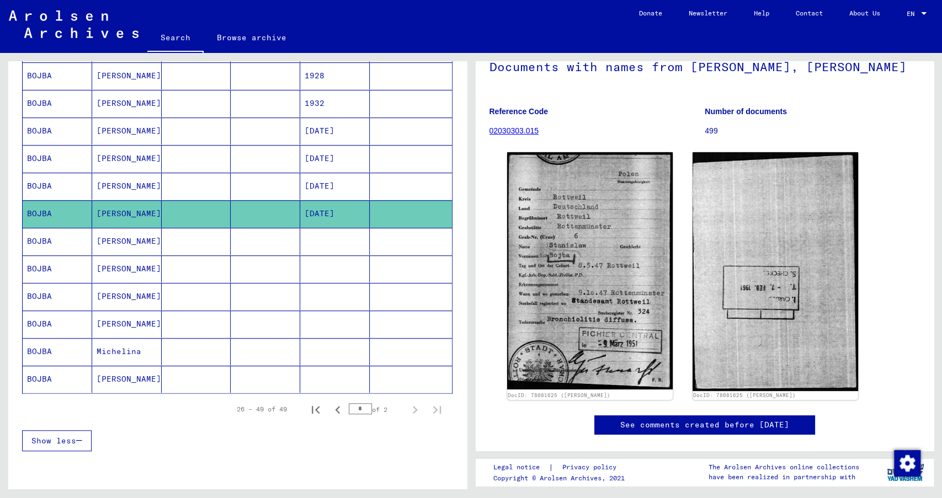
click at [145, 173] on mat-cell "STANISLAW" at bounding box center [127, 186] width 70 height 27
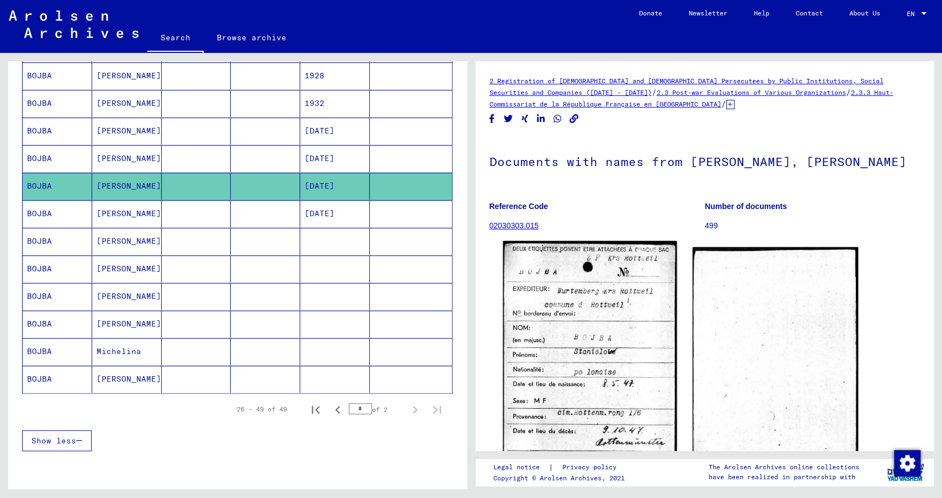
click at [578, 274] on img at bounding box center [590, 365] width 174 height 249
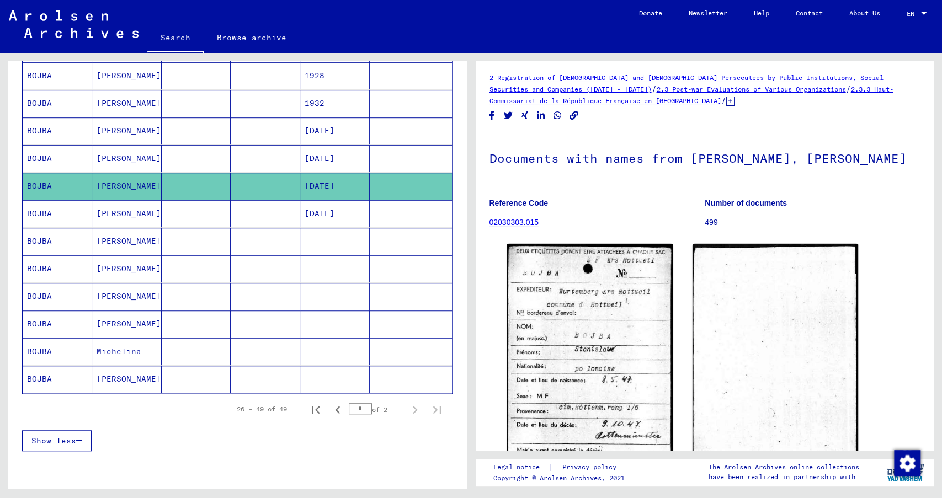
click at [315, 145] on mat-cell "05/08/1947" at bounding box center [335, 158] width 70 height 27
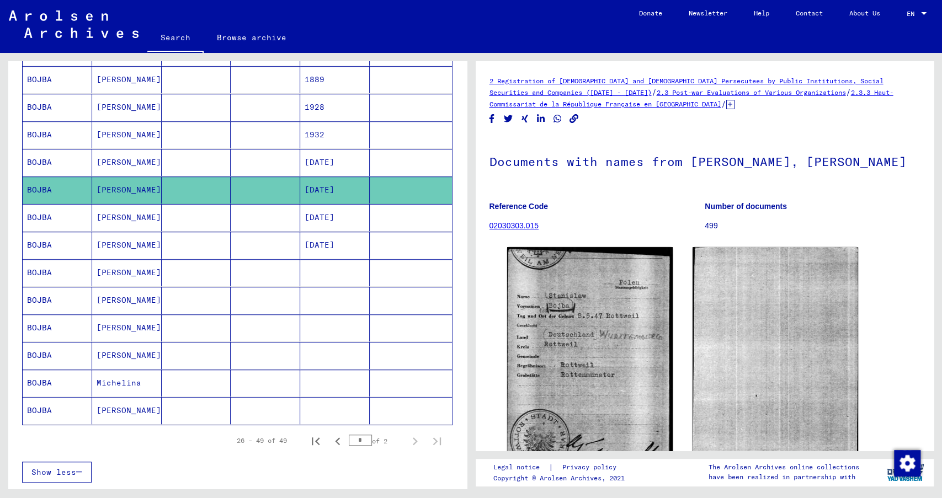
scroll to position [461, 0]
click at [300, 141] on mat-cell "1932" at bounding box center [335, 134] width 70 height 27
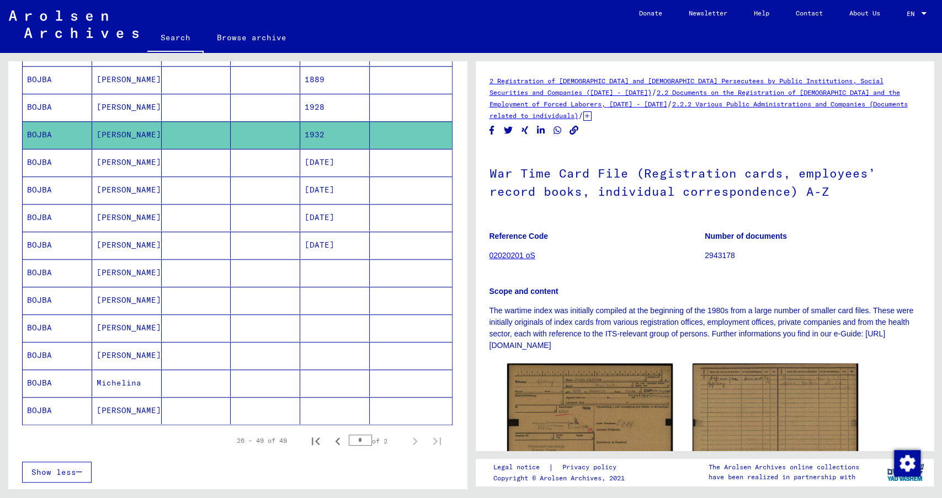
click at [280, 150] on mat-cell at bounding box center [266, 162] width 70 height 27
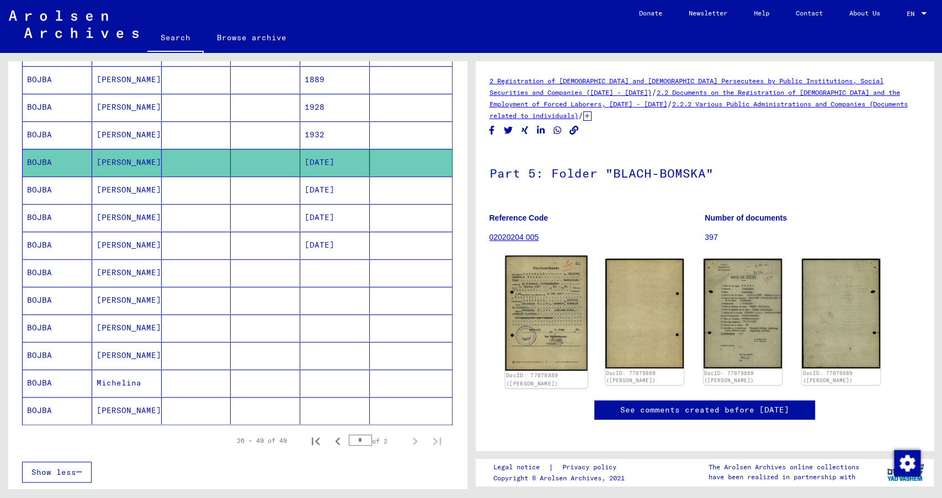
click at [559, 284] on img at bounding box center [546, 312] width 82 height 115
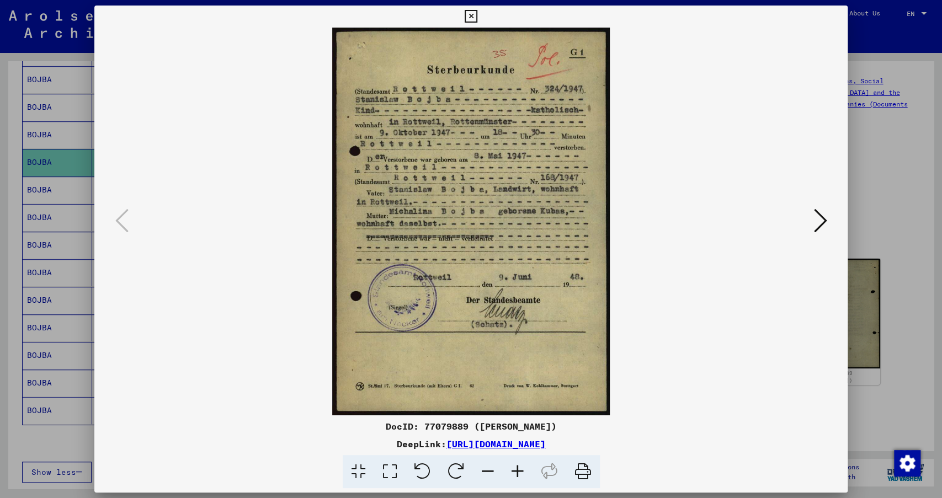
click at [633, 221] on icon at bounding box center [819, 220] width 13 height 26
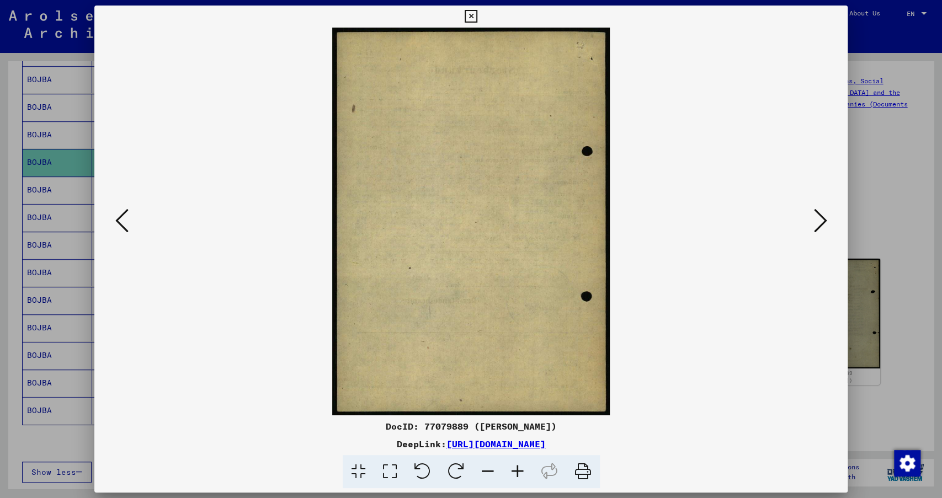
click at [633, 221] on icon at bounding box center [819, 220] width 13 height 26
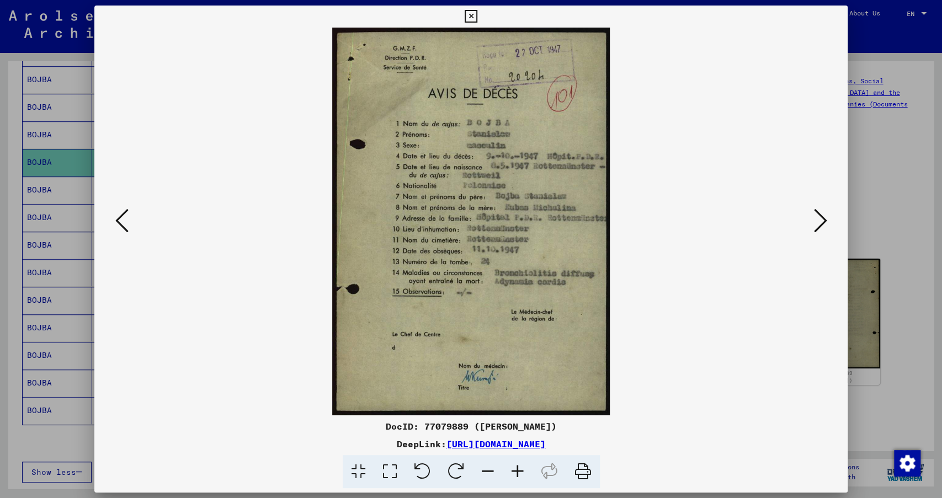
click at [633, 221] on icon at bounding box center [819, 220] width 13 height 26
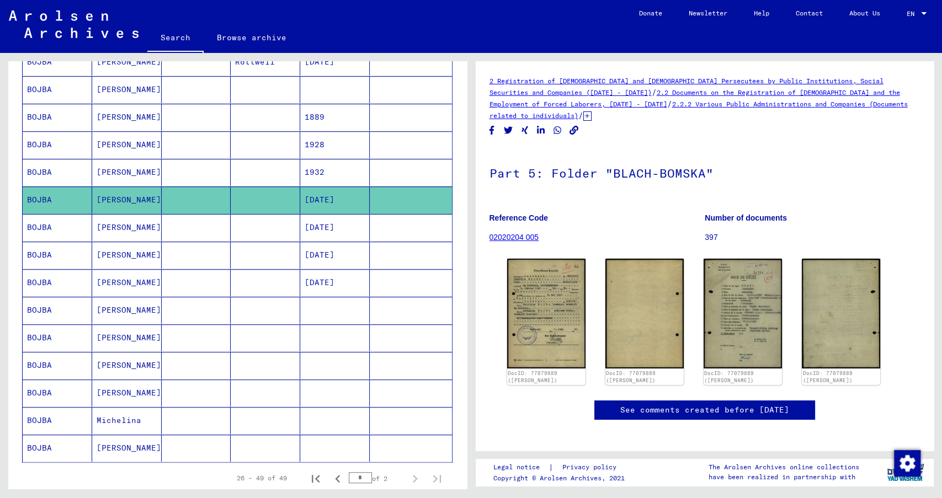
scroll to position [422, 0]
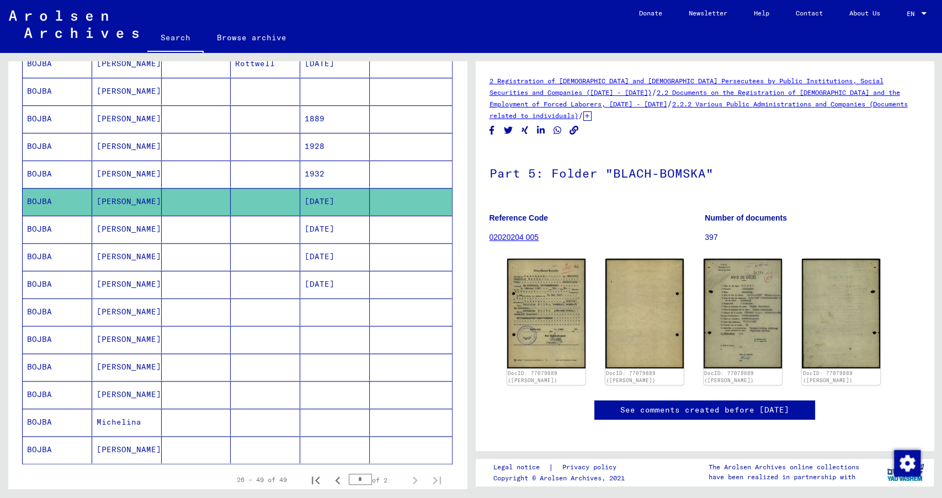
click at [209, 163] on mat-cell at bounding box center [197, 174] width 70 height 27
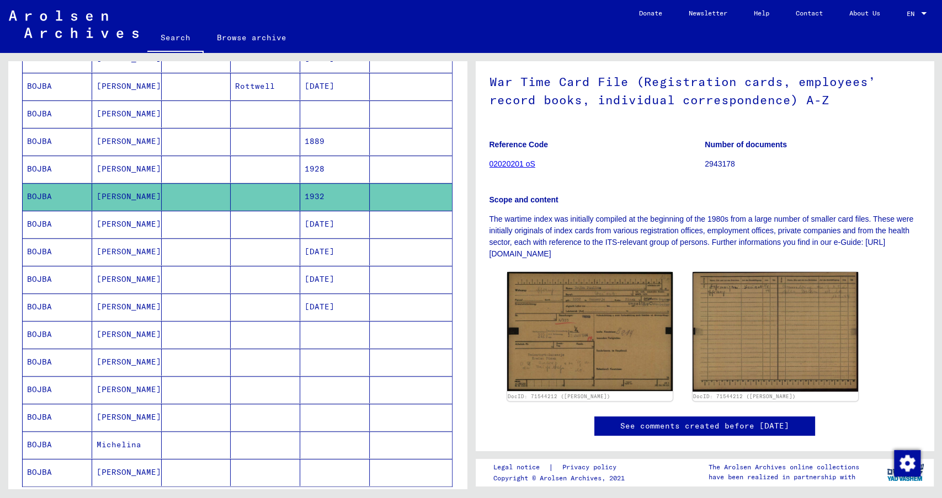
scroll to position [398, 0]
click at [130, 239] on mat-cell "STANISLAW" at bounding box center [127, 252] width 70 height 27
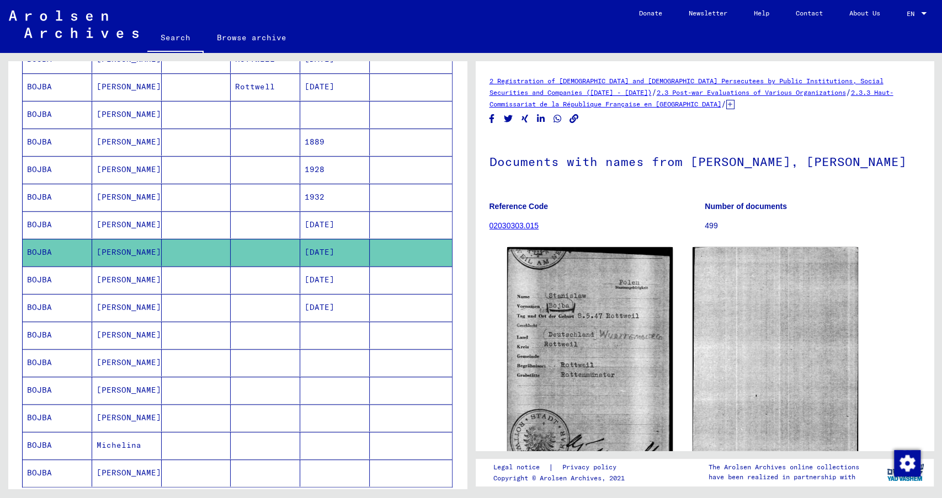
click at [137, 211] on mat-cell "STANISLAW" at bounding box center [127, 224] width 70 height 27
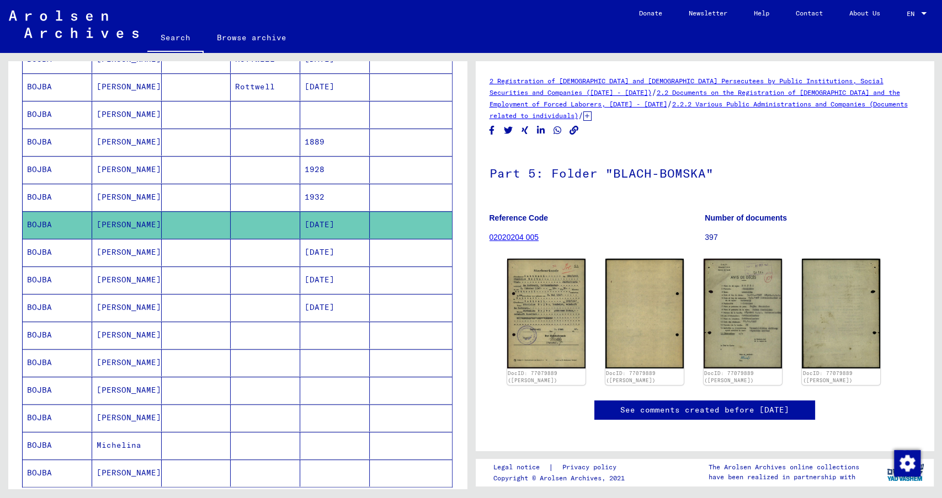
click at [130, 148] on mat-cell "JULIANA" at bounding box center [127, 142] width 70 height 27
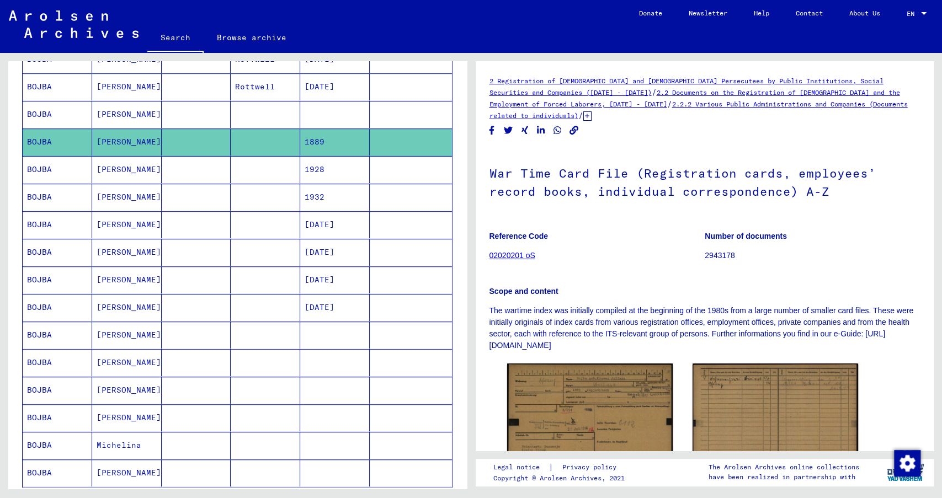
click at [136, 166] on mat-cell "MICHALINA" at bounding box center [127, 169] width 70 height 27
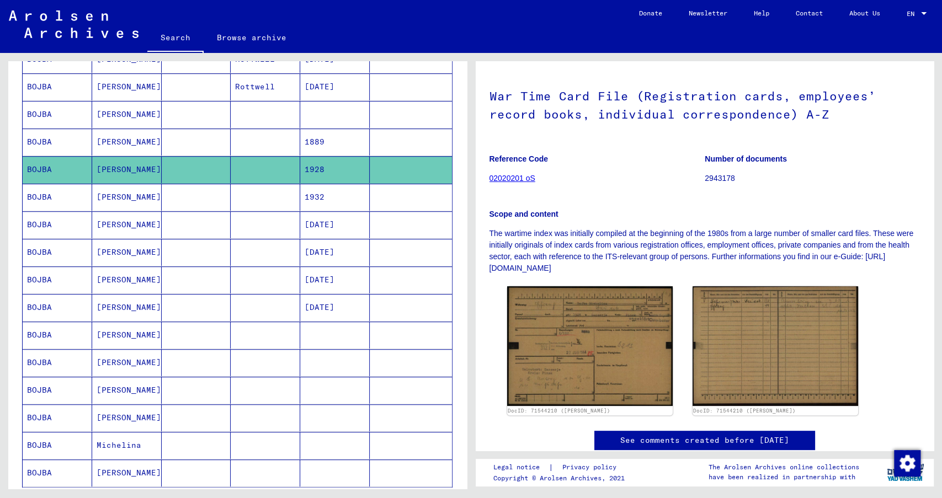
scroll to position [99, 0]
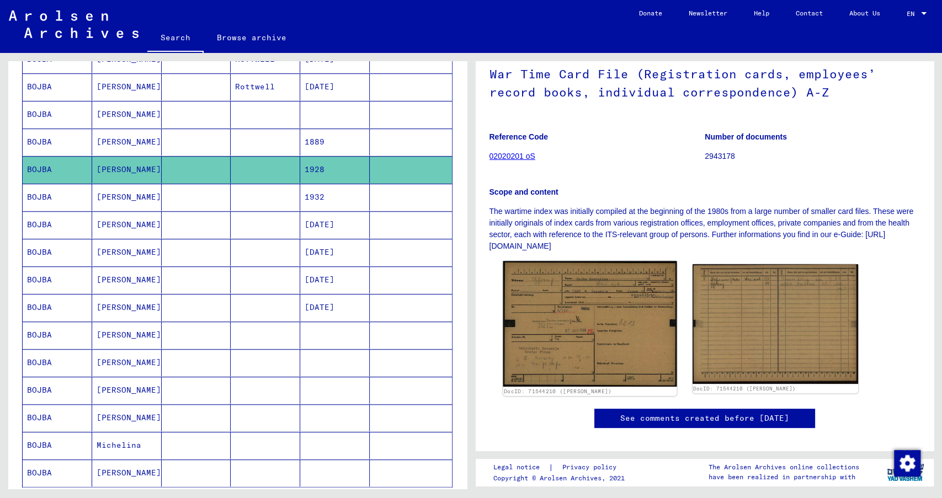
click at [558, 323] on img at bounding box center [590, 324] width 174 height 126
click at [611, 294] on img at bounding box center [590, 324] width 174 height 126
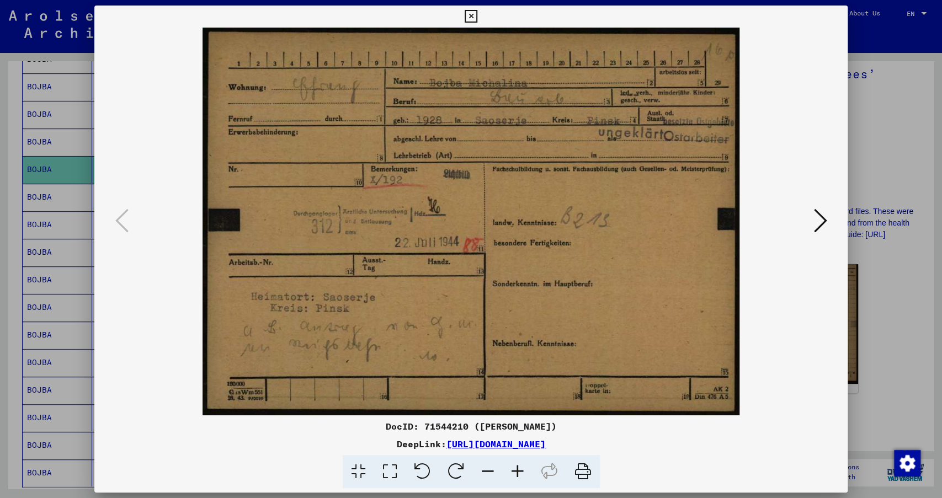
click at [477, 22] on icon at bounding box center [471, 16] width 13 height 13
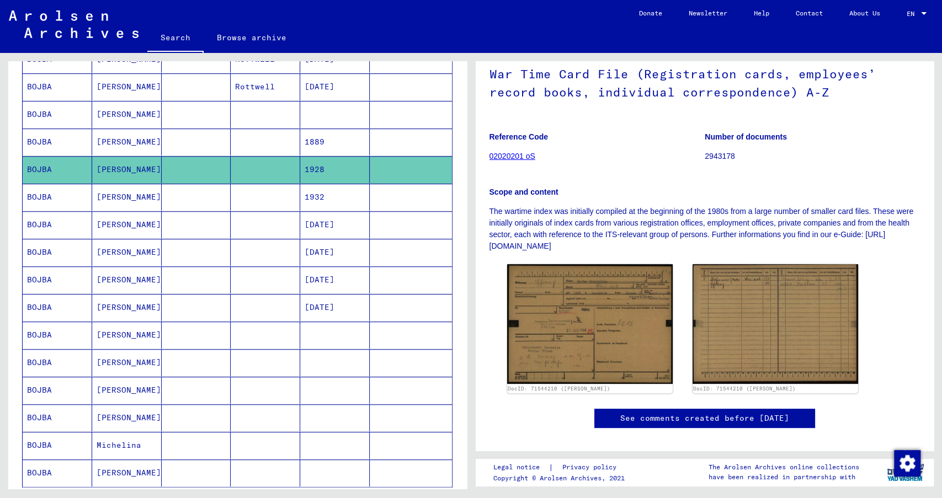
click at [633, 16] on link "About Us" at bounding box center [864, 13] width 57 height 26
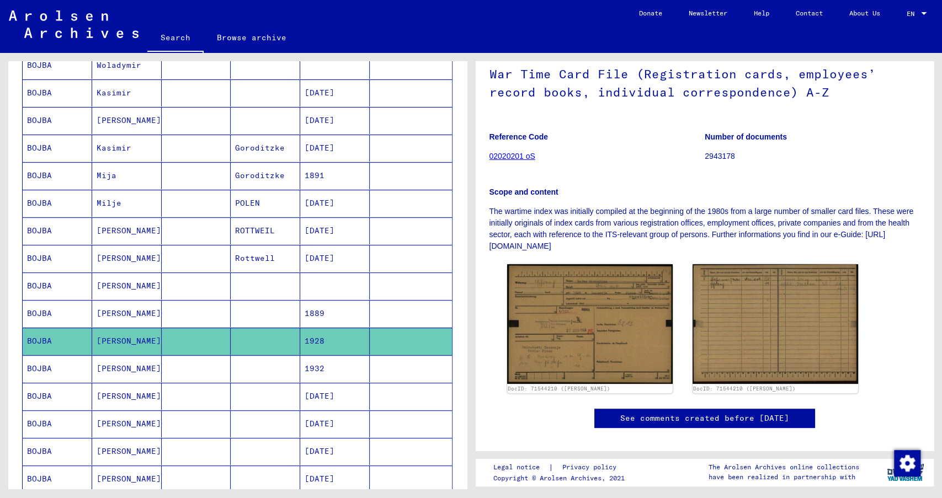
scroll to position [226, 0]
click at [148, 230] on mat-cell "Stanislaw" at bounding box center [127, 231] width 70 height 27
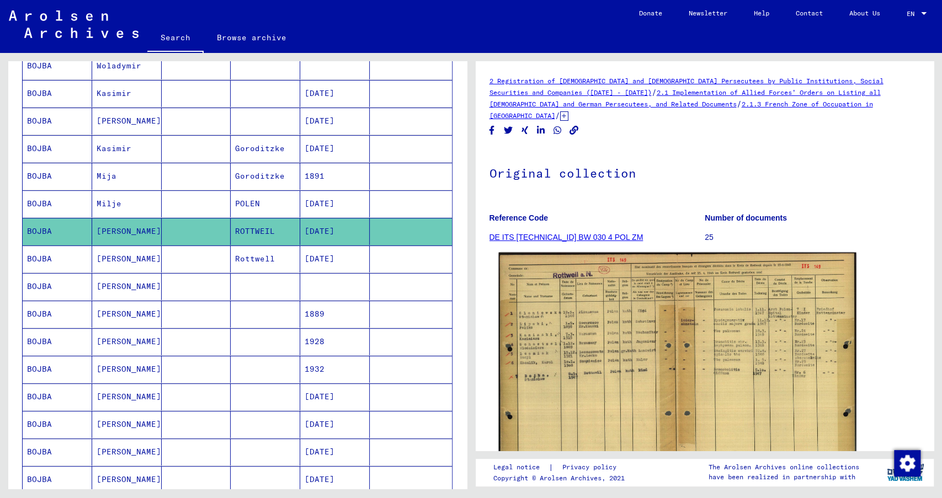
click at [613, 321] on img at bounding box center [676, 381] width 357 height 257
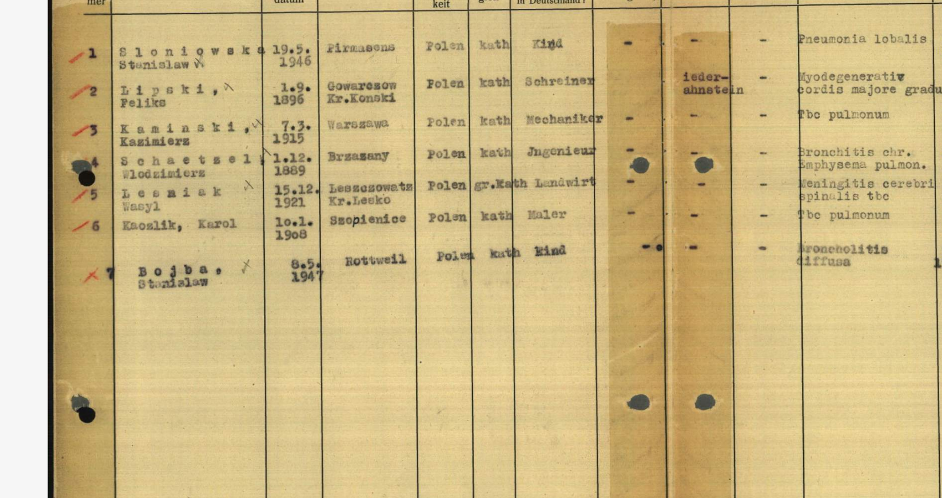
scroll to position [226, 0]
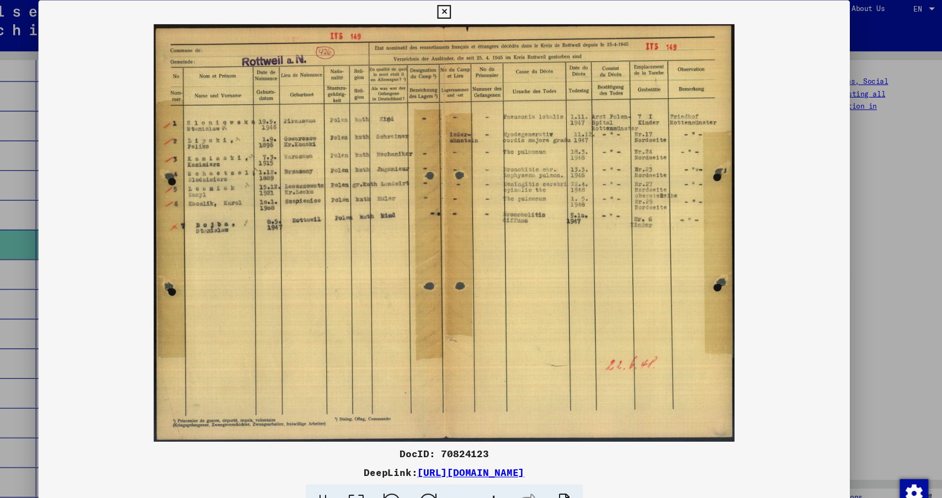
click at [481, 20] on button at bounding box center [470, 17] width 19 height 22
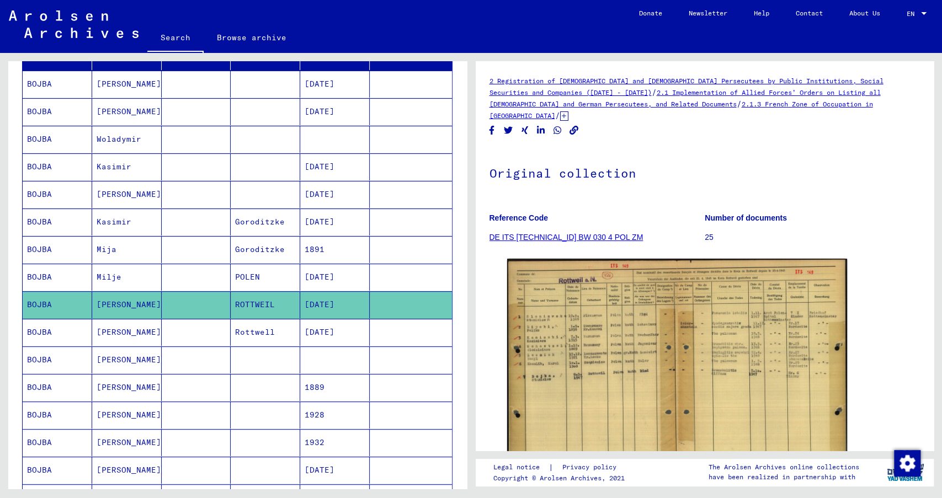
scroll to position [153, 0]
click at [195, 390] on mat-cell at bounding box center [197, 415] width 70 height 27
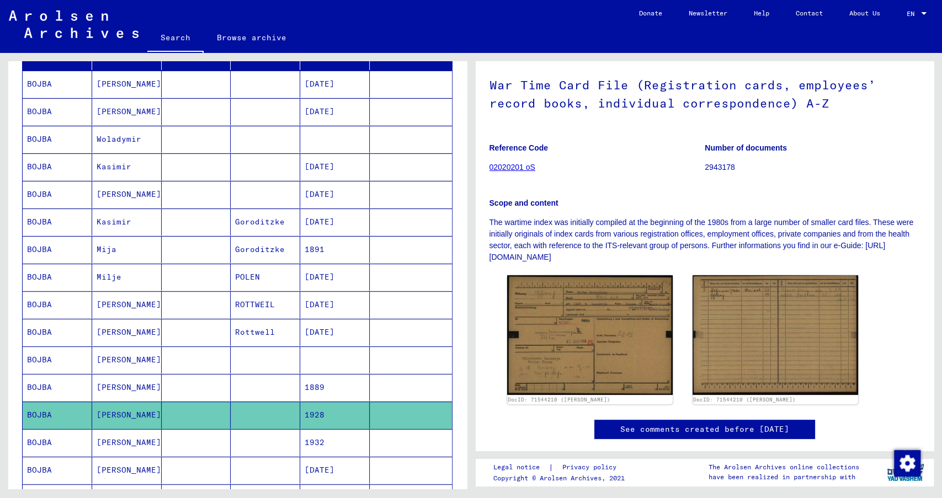
scroll to position [89, 0]
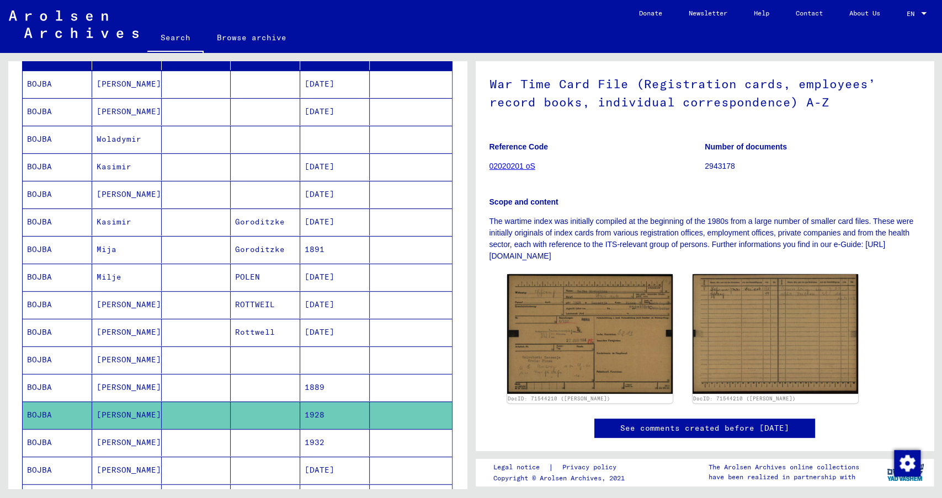
click at [614, 329] on img at bounding box center [590, 334] width 166 height 120
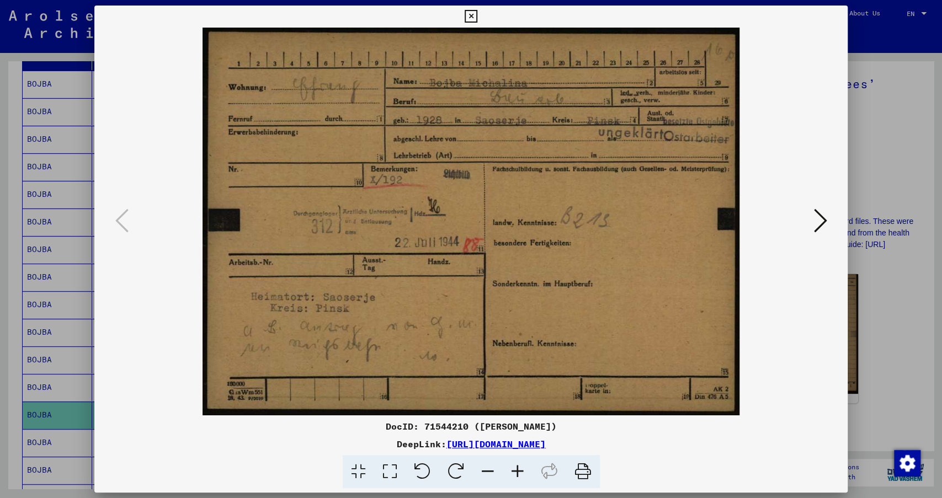
click at [633, 195] on div at bounding box center [471, 249] width 942 height 498
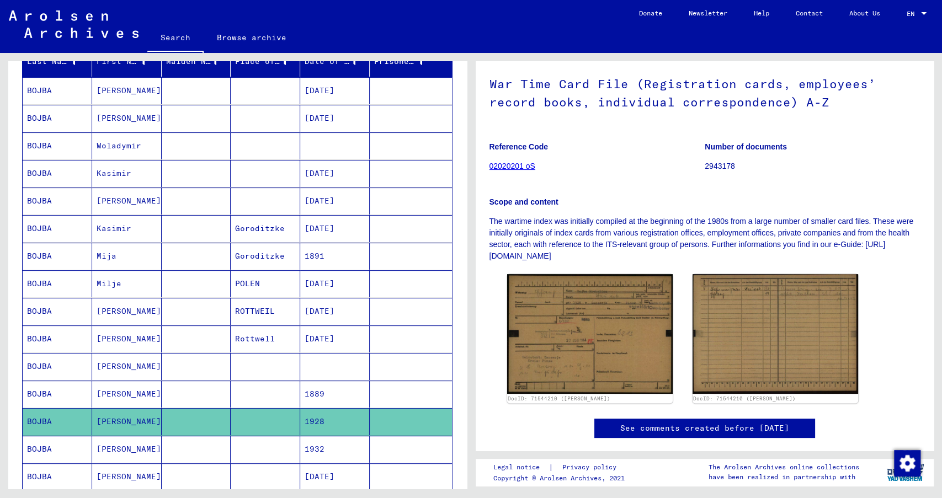
scroll to position [146, 0]
click at [158, 118] on mat-cell "STANISLAW" at bounding box center [127, 118] width 70 height 27
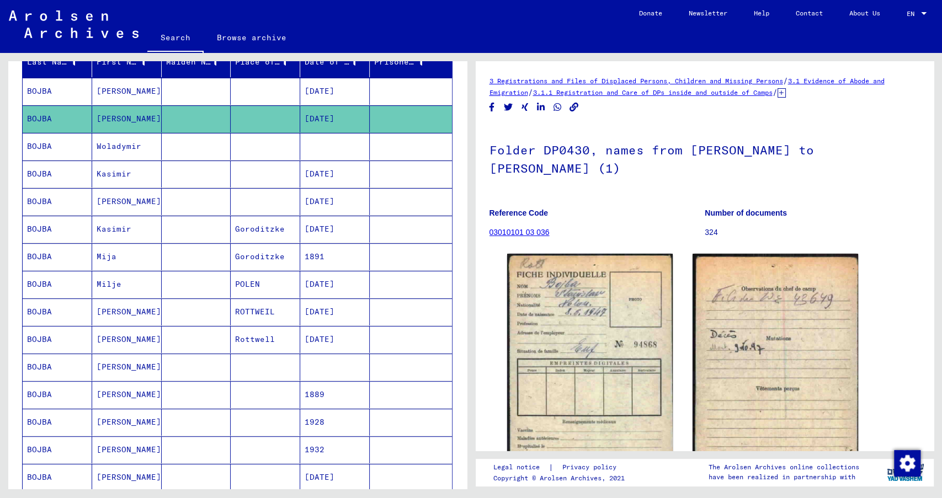
click at [139, 95] on mat-cell "STANISLAW" at bounding box center [127, 91] width 70 height 27
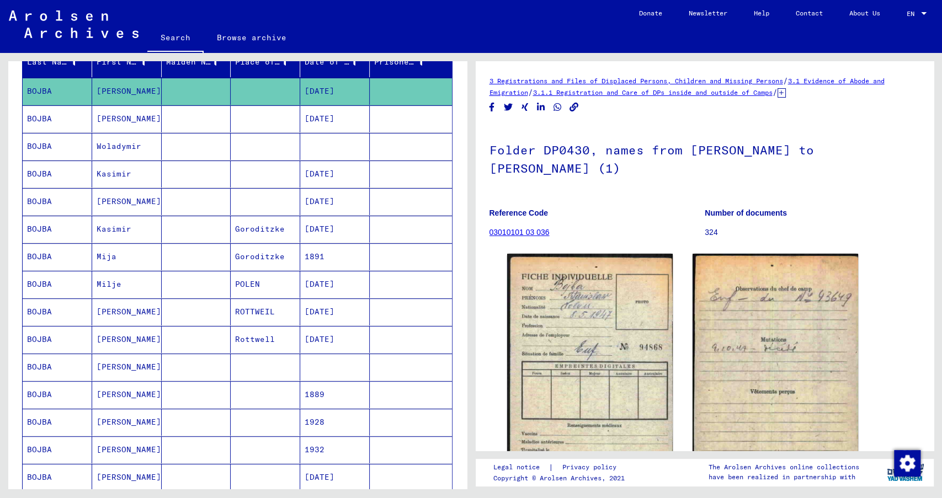
click at [131, 183] on mat-cell "Kasimir" at bounding box center [127, 174] width 70 height 27
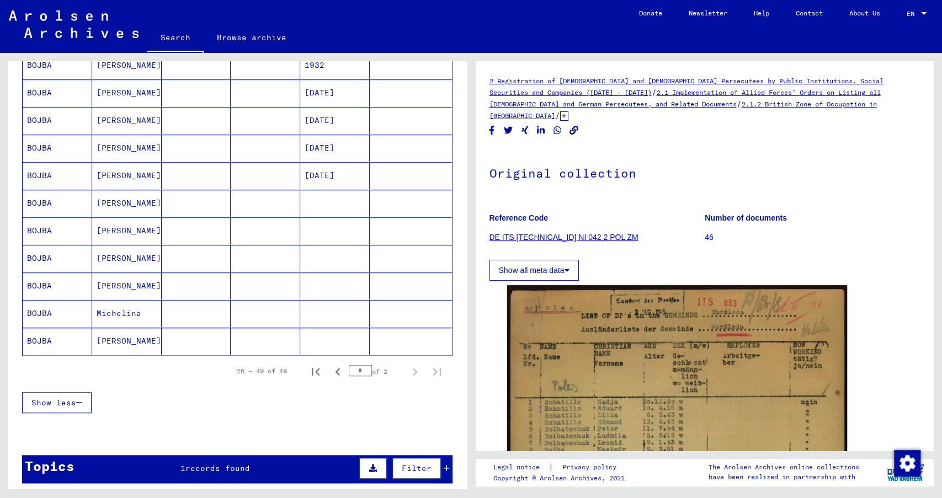
scroll to position [534, 0]
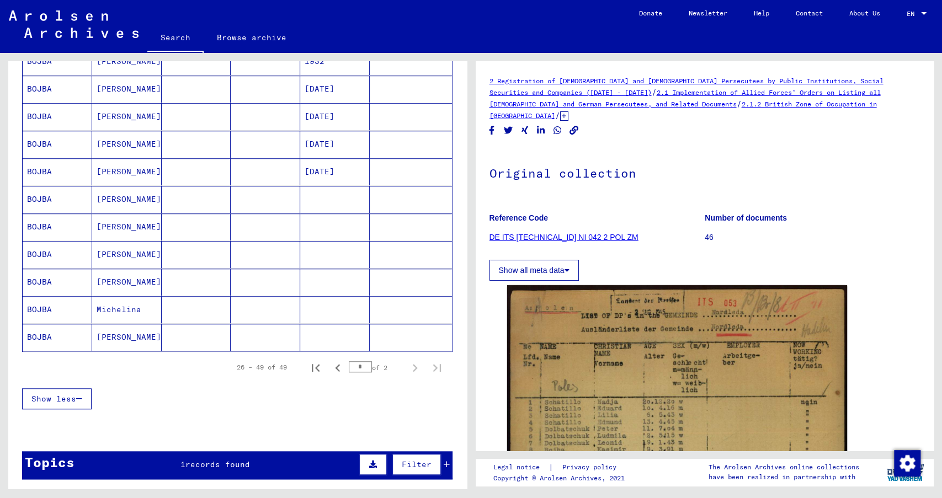
click at [129, 324] on mat-cell "Christina" at bounding box center [127, 337] width 70 height 27
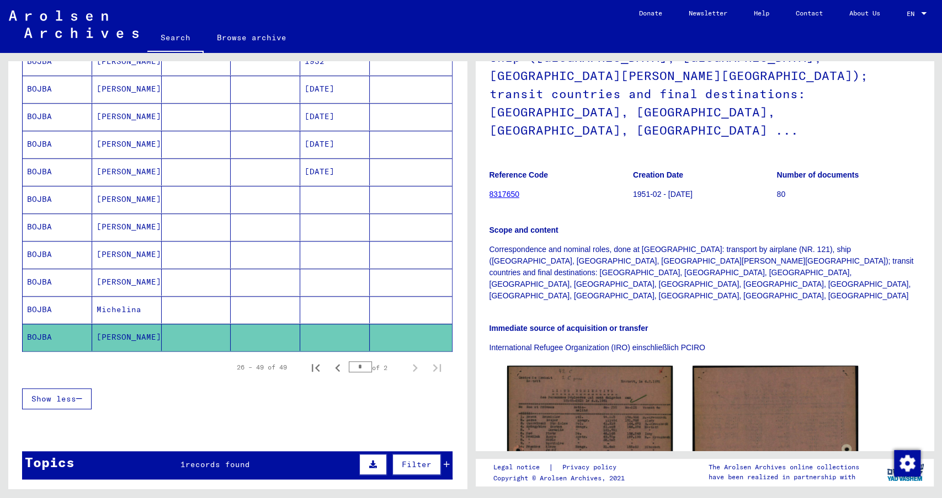
scroll to position [135, 0]
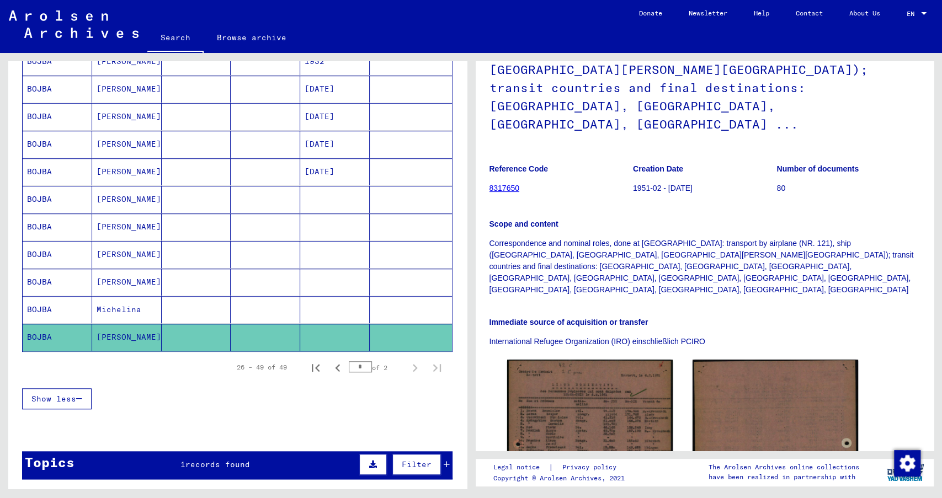
click at [119, 269] on mat-cell "Stanislaw" at bounding box center [127, 282] width 70 height 27
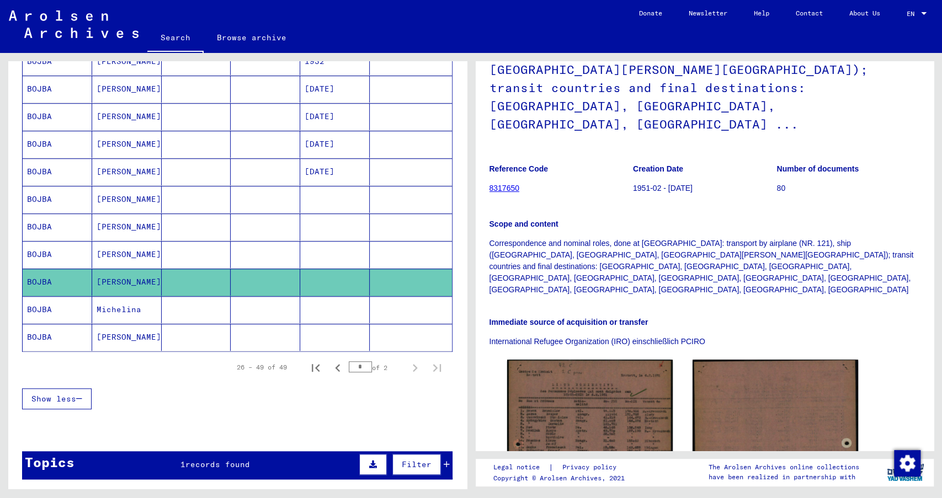
click at [122, 214] on mat-cell "Michaline" at bounding box center [127, 227] width 70 height 27
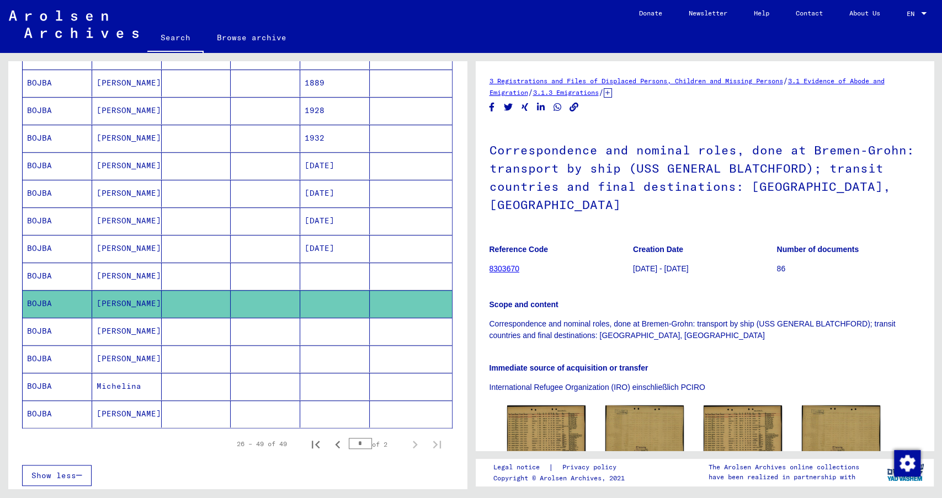
scroll to position [456, 0]
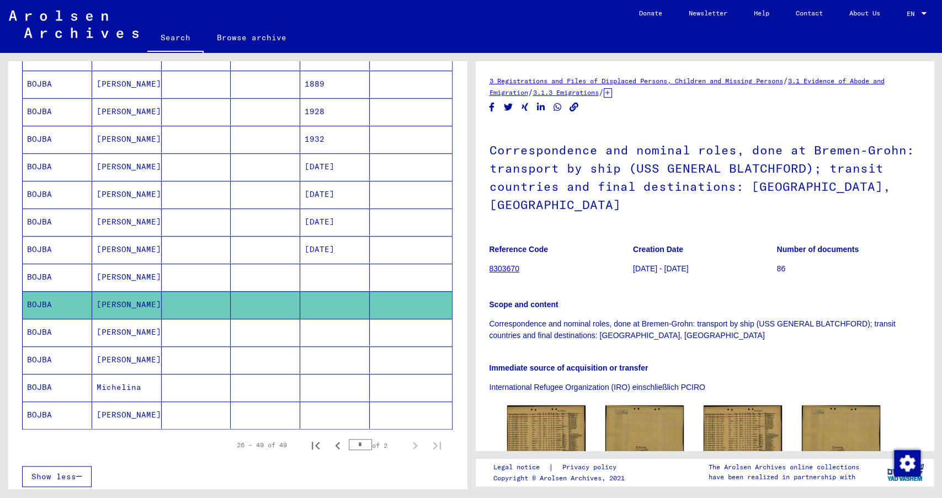
click at [118, 237] on mat-cell "STANISLAW" at bounding box center [127, 249] width 70 height 27
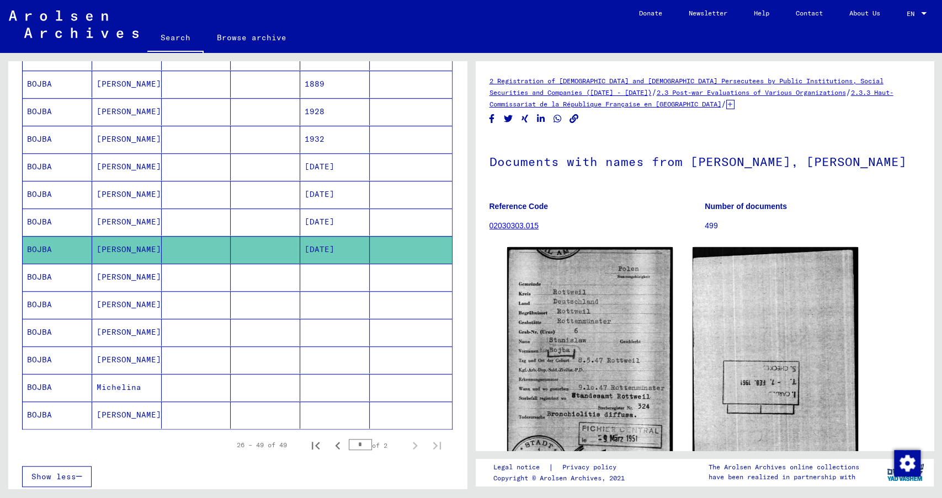
click at [130, 190] on mat-cell "STANISLAW" at bounding box center [127, 194] width 70 height 27
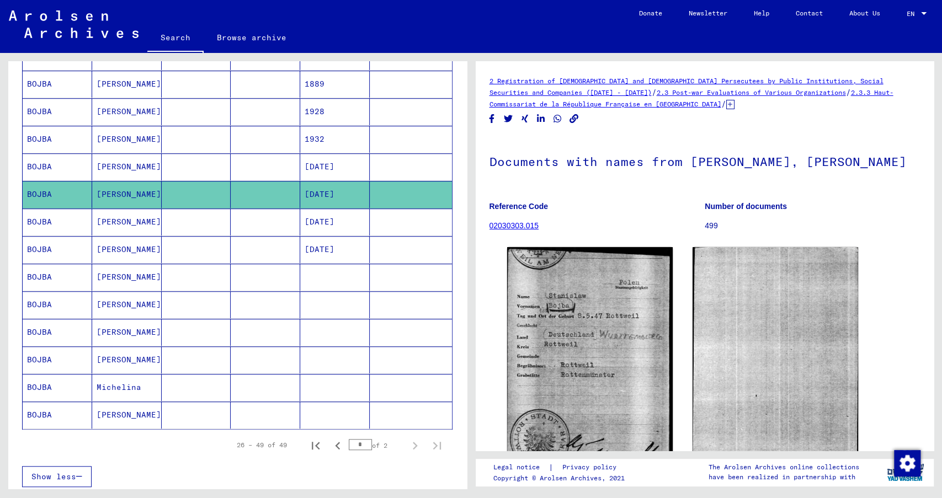
click at [124, 215] on mat-cell "STANISLAW" at bounding box center [127, 222] width 70 height 27
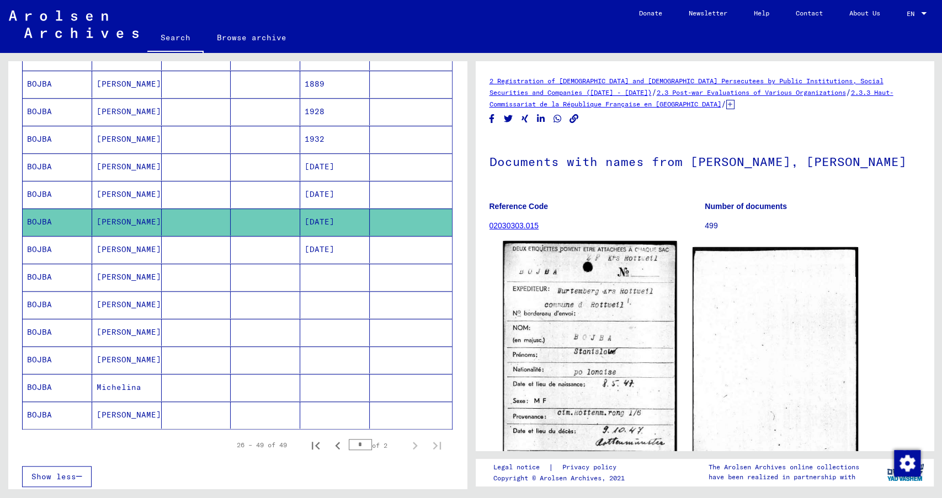
click at [556, 281] on img at bounding box center [590, 365] width 174 height 249
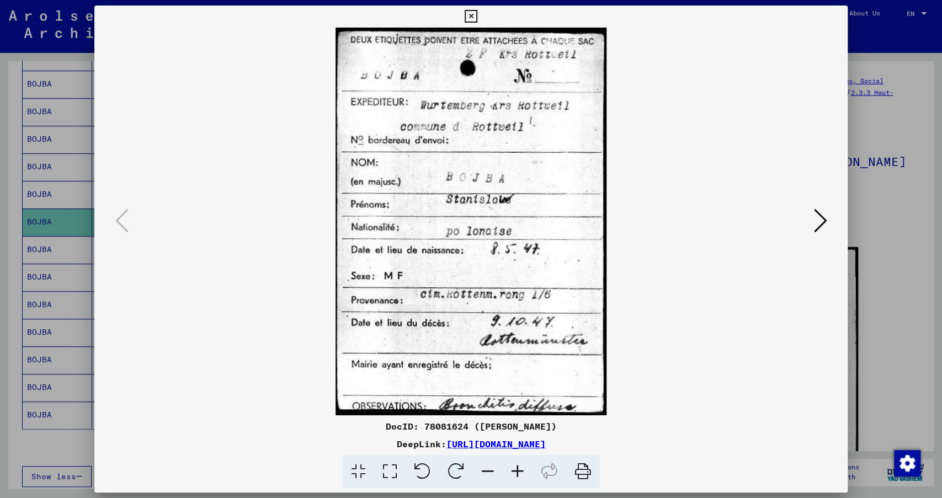
click at [477, 11] on icon at bounding box center [471, 16] width 13 height 13
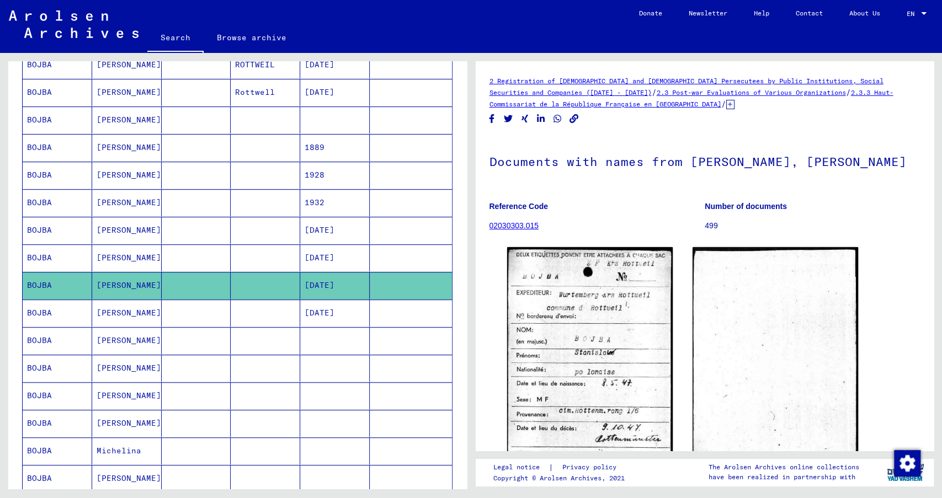
scroll to position [395, 0]
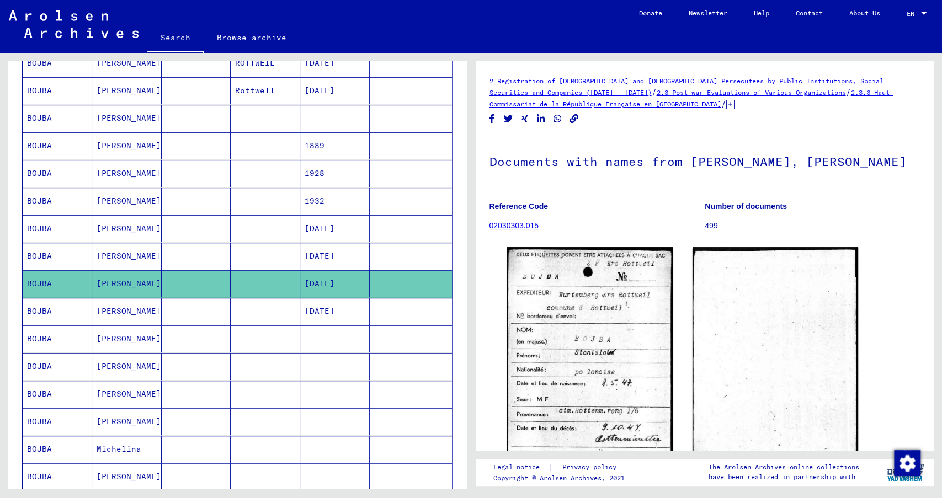
click at [145, 167] on mat-cell "MICHALINA" at bounding box center [127, 173] width 70 height 27
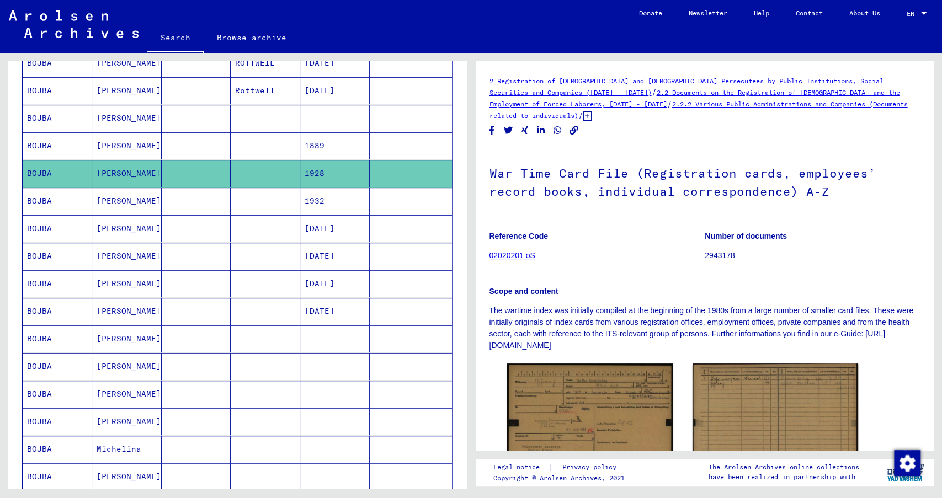
scroll to position [90, 0]
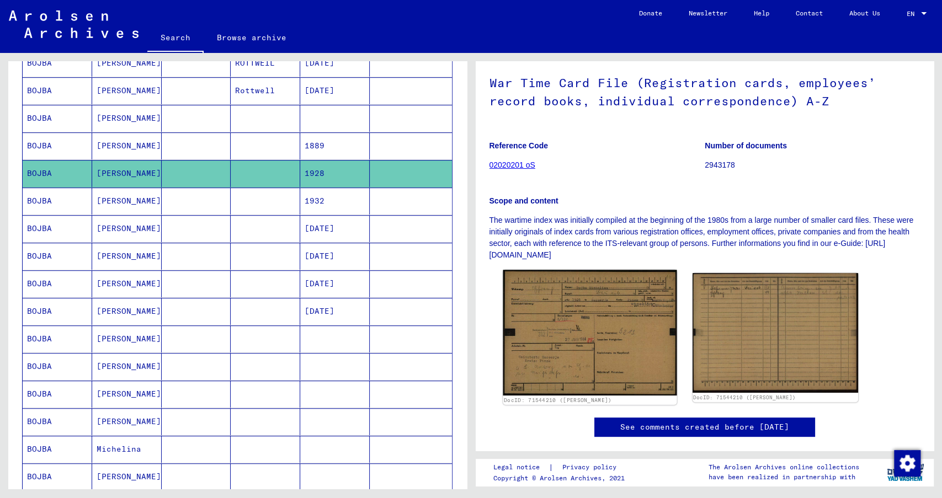
click at [600, 363] on img at bounding box center [590, 333] width 174 height 126
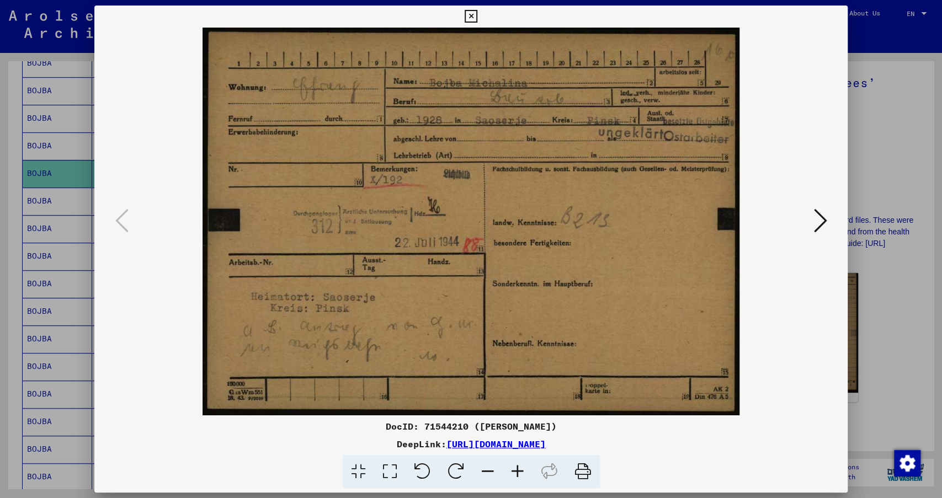
scroll to position [394, 0]
click at [633, 169] on div at bounding box center [471, 249] width 942 height 498
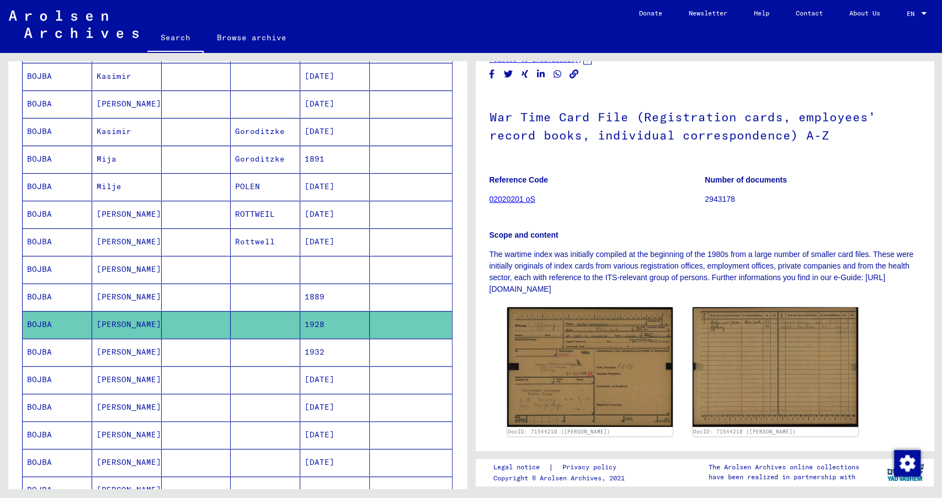
scroll to position [0, 0]
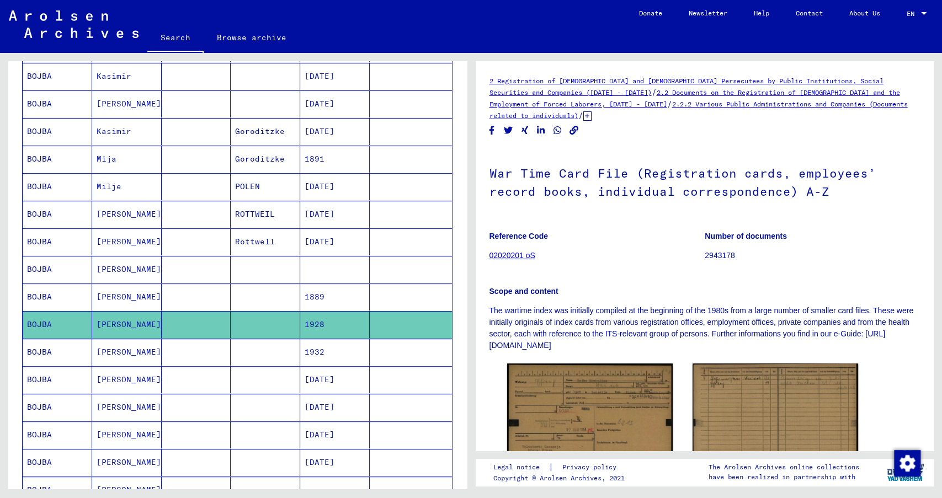
click at [195, 339] on mat-cell at bounding box center [197, 352] width 70 height 27
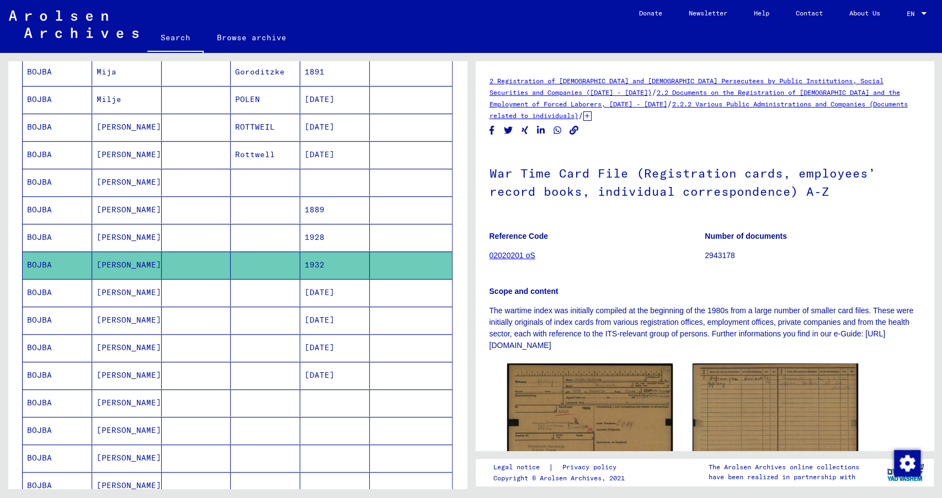
scroll to position [332, 0]
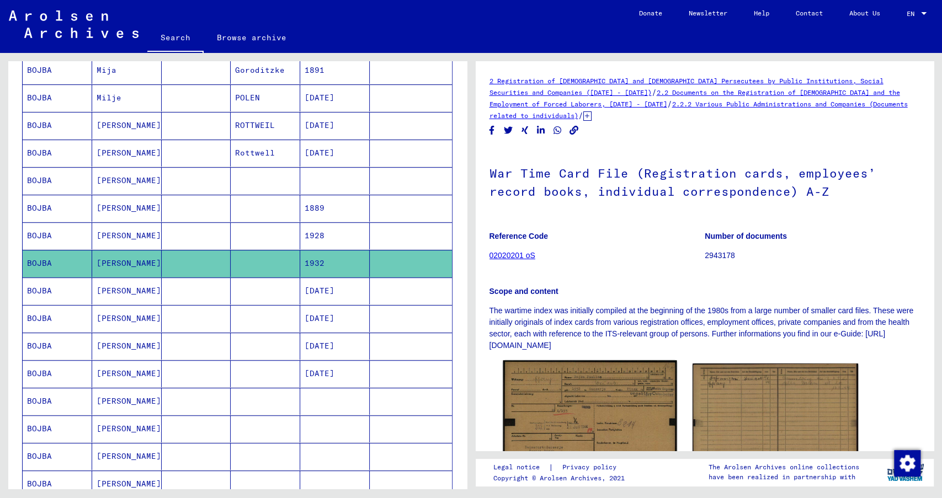
click at [577, 390] on img at bounding box center [590, 422] width 174 height 125
click at [228, 151] on mat-cell at bounding box center [197, 153] width 70 height 27
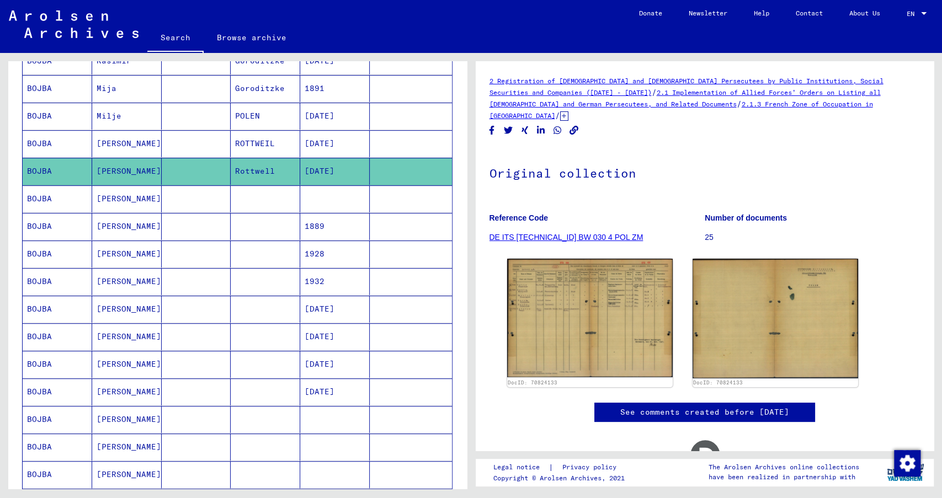
scroll to position [314, 0]
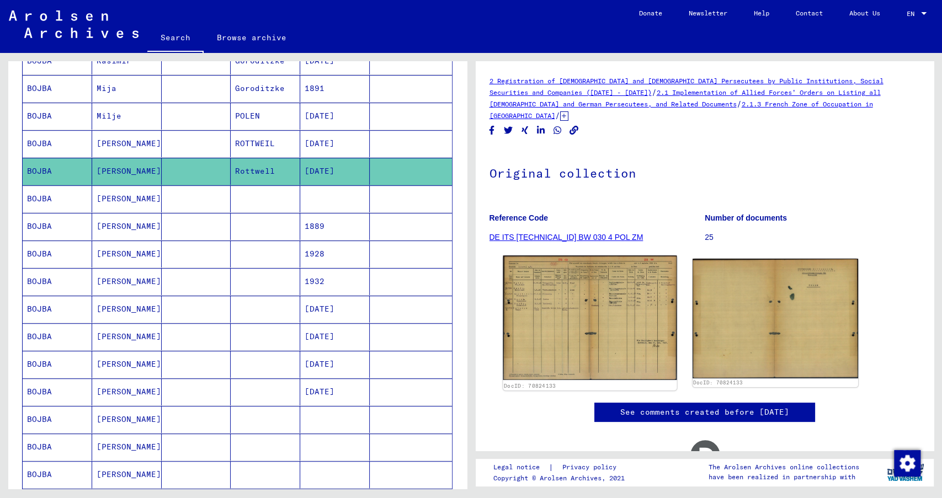
click at [566, 257] on img at bounding box center [590, 317] width 174 height 125
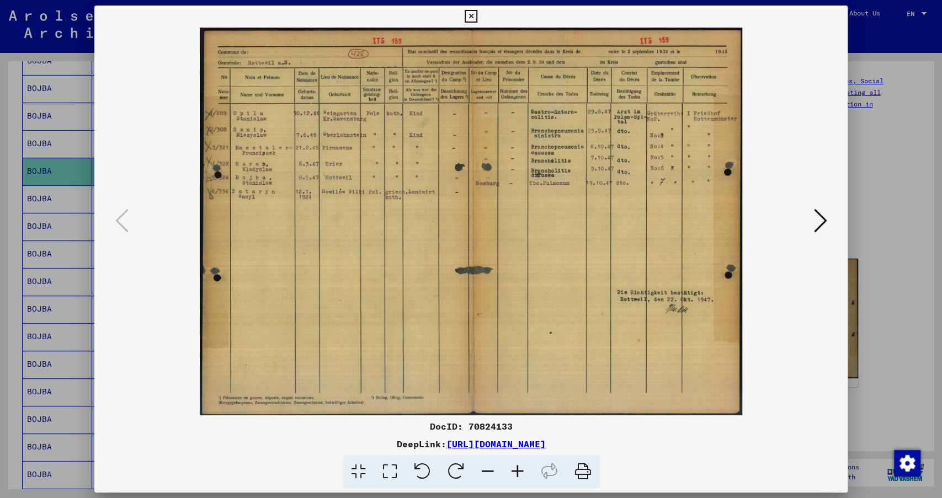
click at [477, 19] on icon at bounding box center [471, 16] width 13 height 13
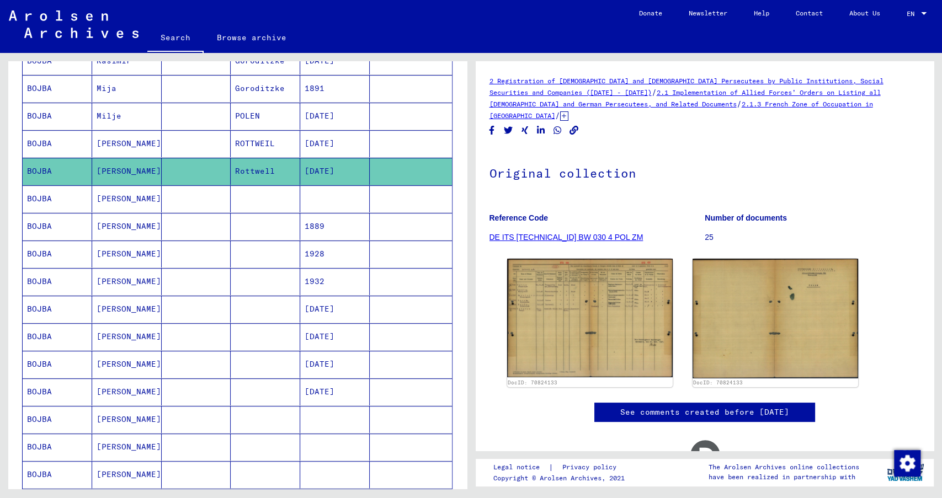
click at [148, 138] on mat-cell "Stanislaw" at bounding box center [127, 143] width 70 height 27
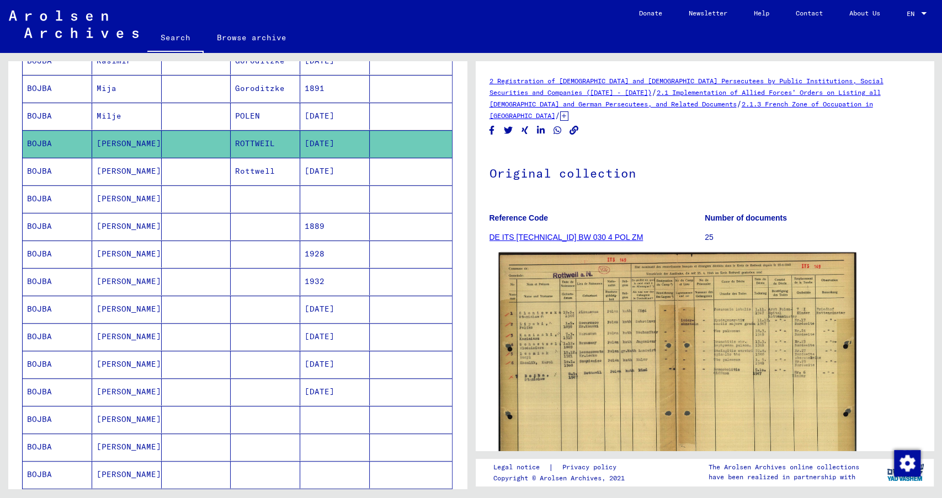
click at [605, 311] on img at bounding box center [676, 381] width 357 height 257
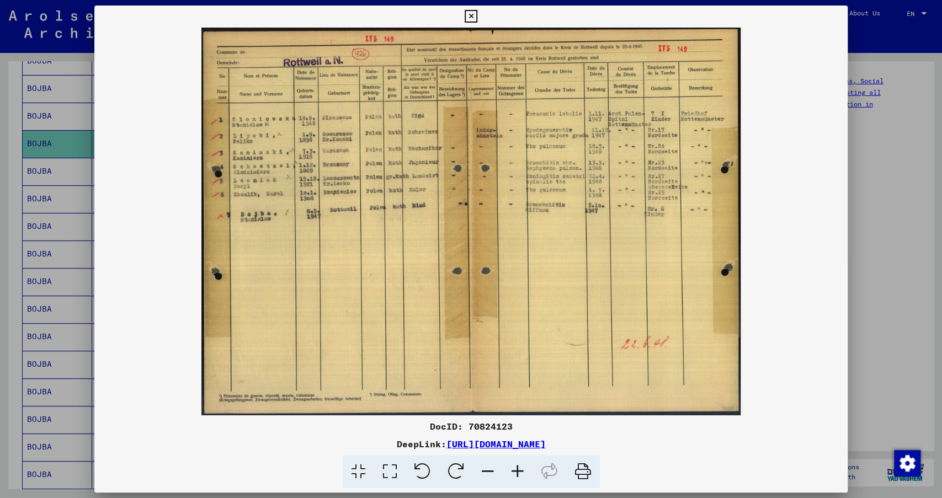
click at [477, 19] on icon at bounding box center [471, 16] width 13 height 13
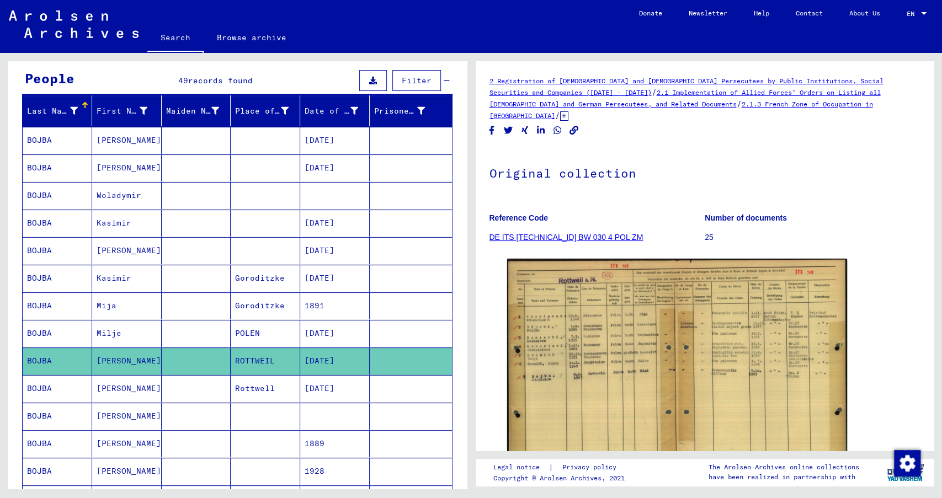
scroll to position [90, 0]
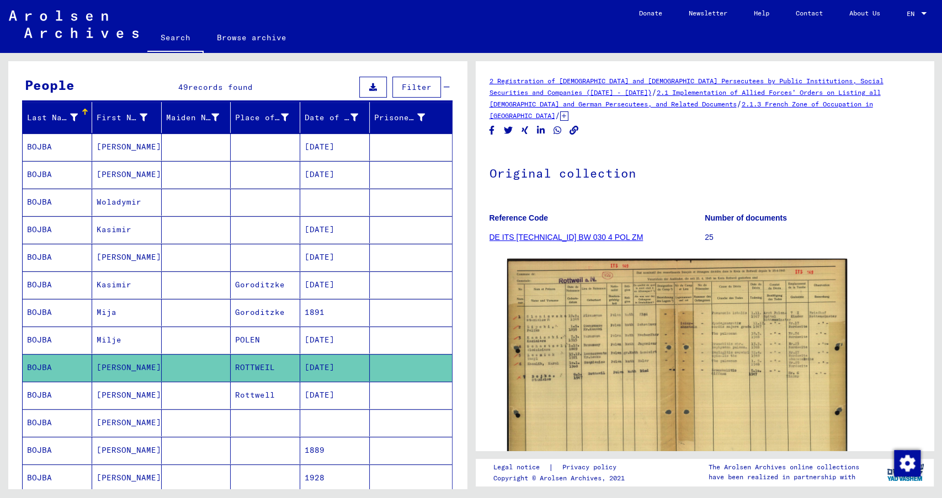
click at [172, 172] on mat-cell at bounding box center [197, 174] width 70 height 27
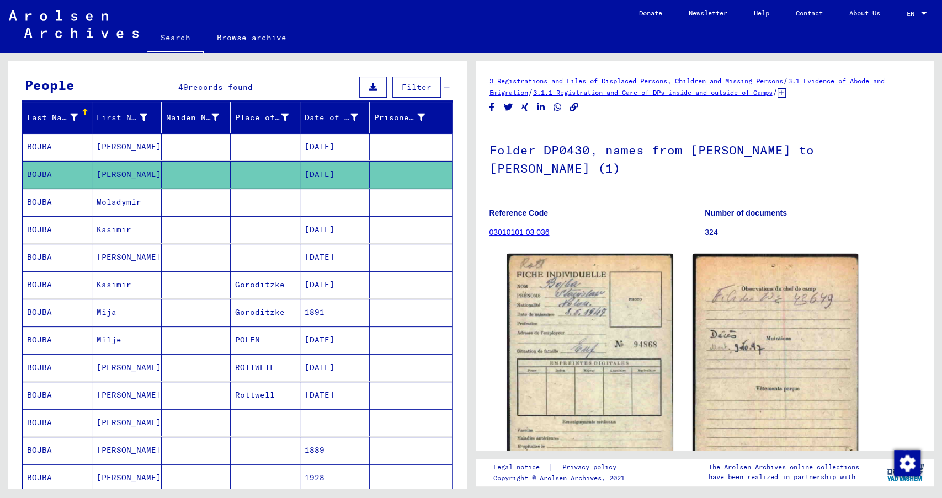
click at [191, 143] on mat-cell at bounding box center [197, 147] width 70 height 27
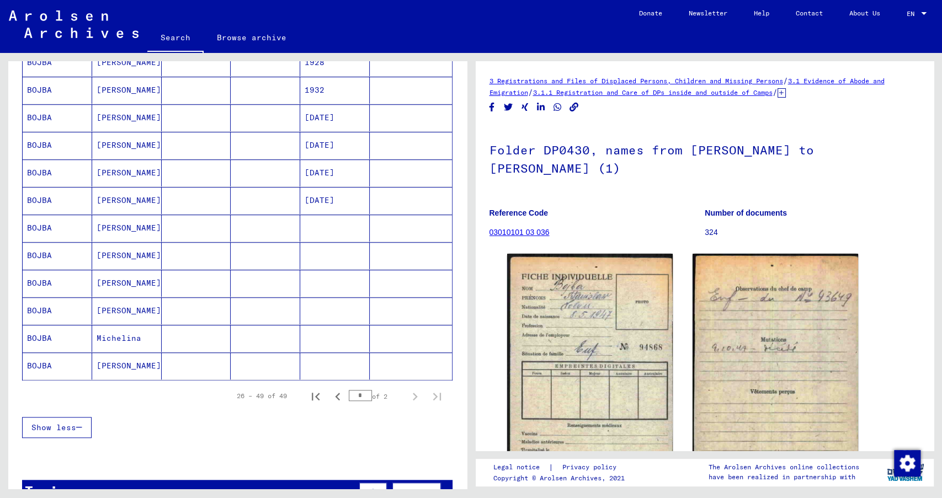
scroll to position [506, 0]
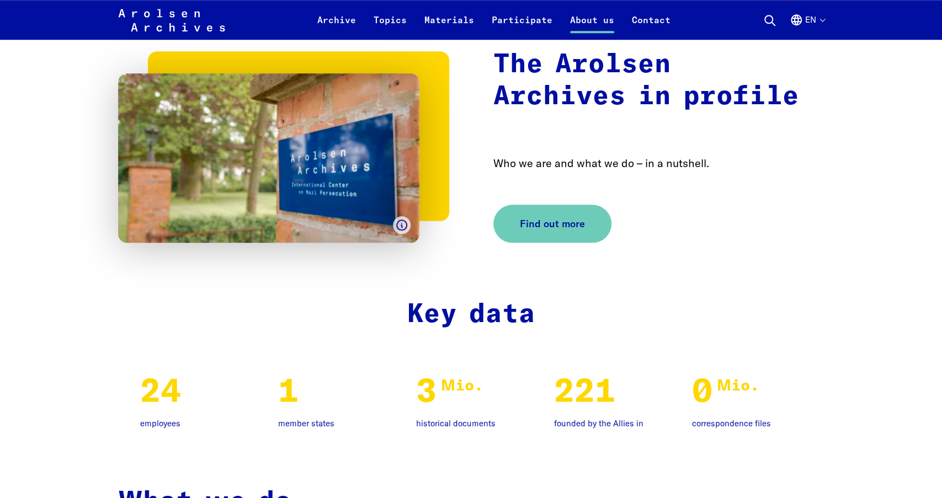
scroll to position [657, 0]
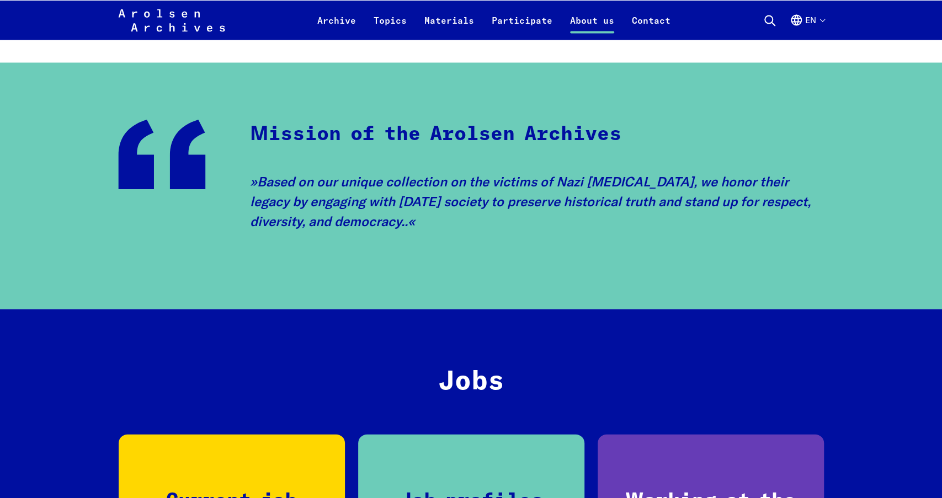
scroll to position [1423, 0]
